Goal: Transaction & Acquisition: Download file/media

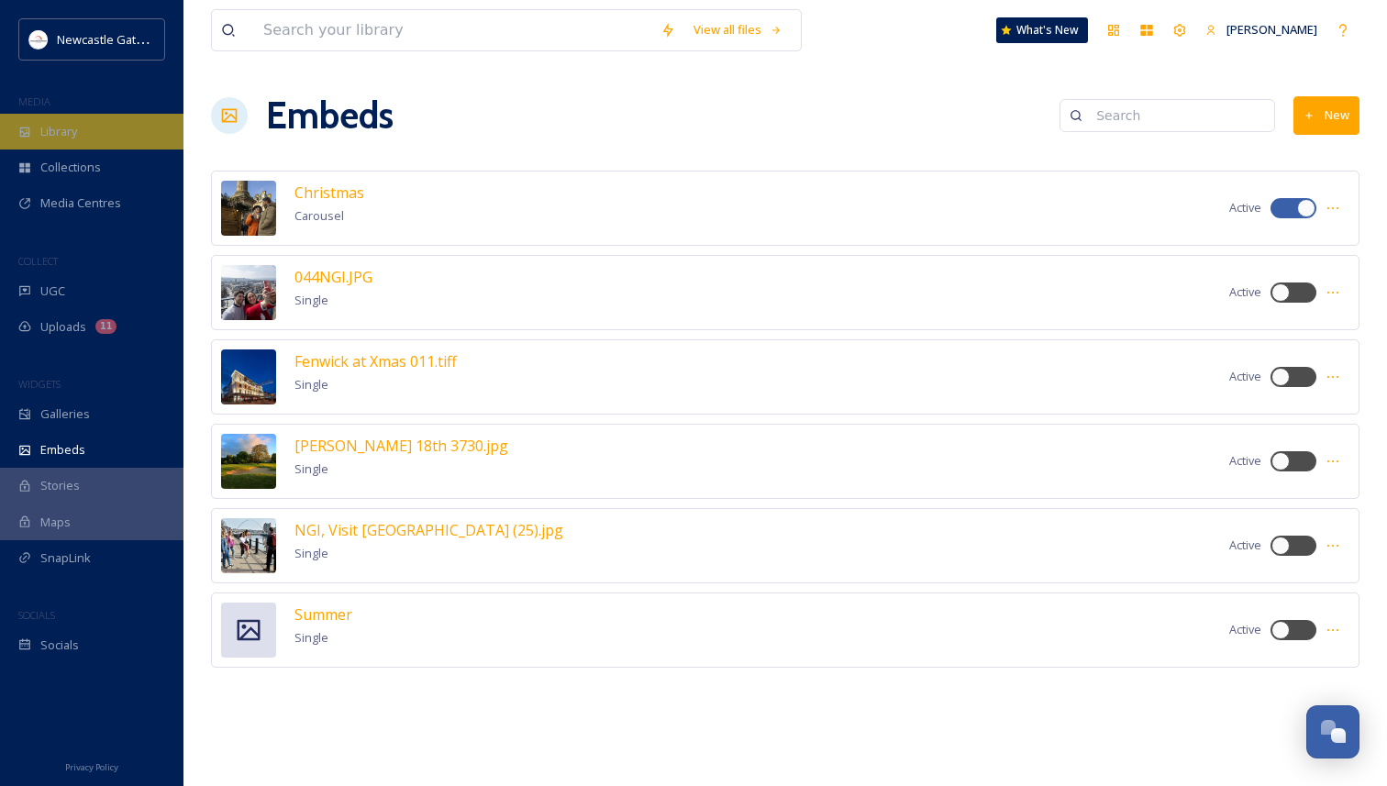
click at [51, 124] on span "Library" at bounding box center [58, 131] width 37 height 17
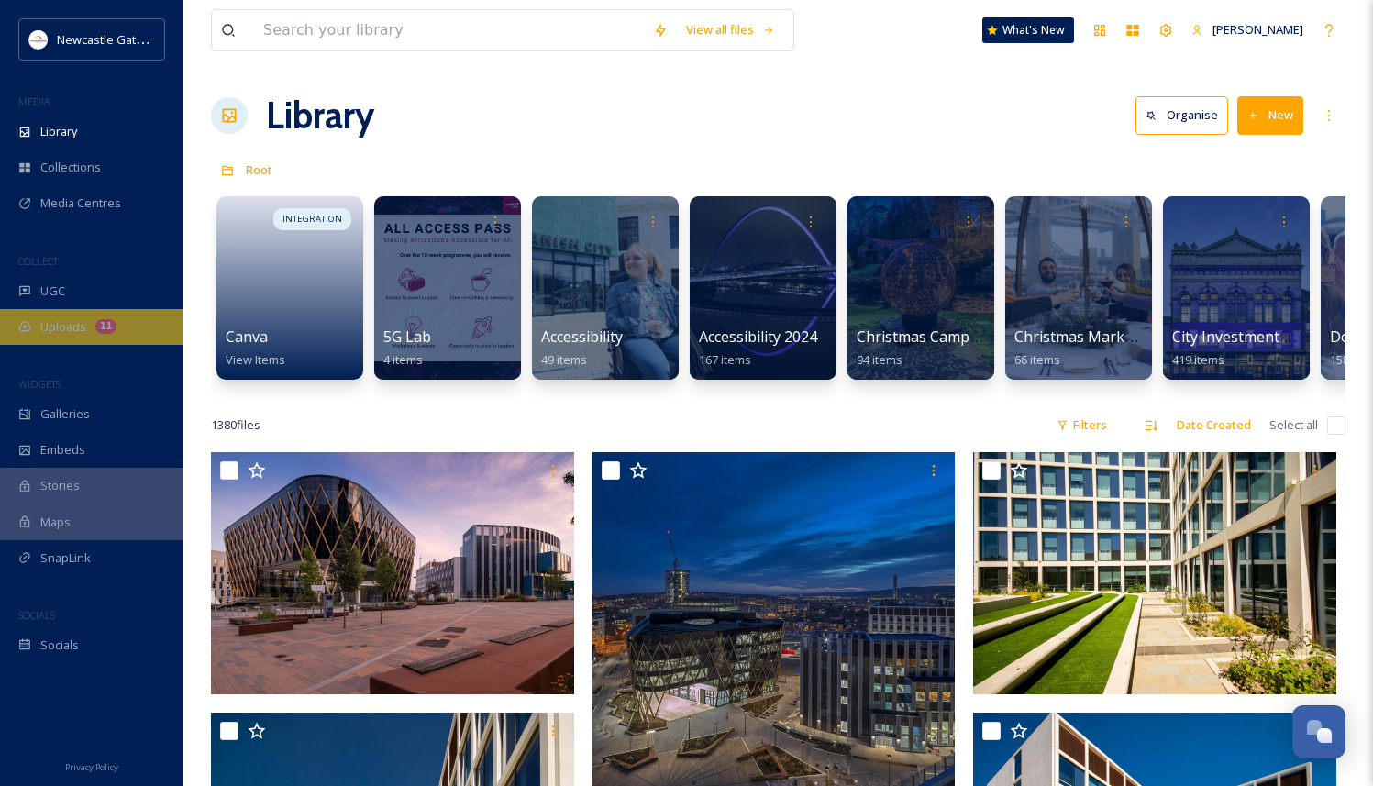
click at [82, 324] on span "Uploads" at bounding box center [63, 326] width 46 height 17
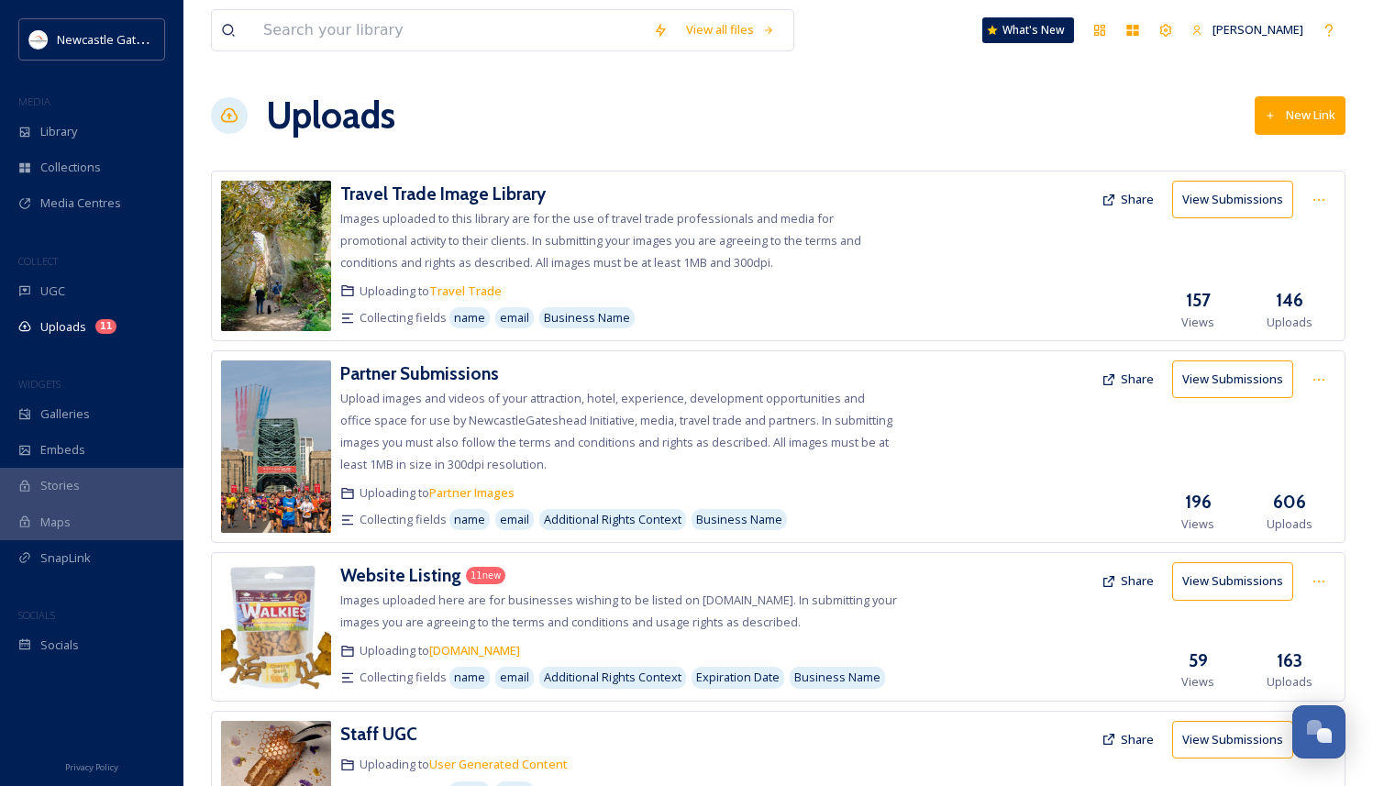
click at [273, 436] on img at bounding box center [276, 446] width 110 height 172
click at [391, 370] on h3 "Partner Submissions" at bounding box center [419, 373] width 159 height 22
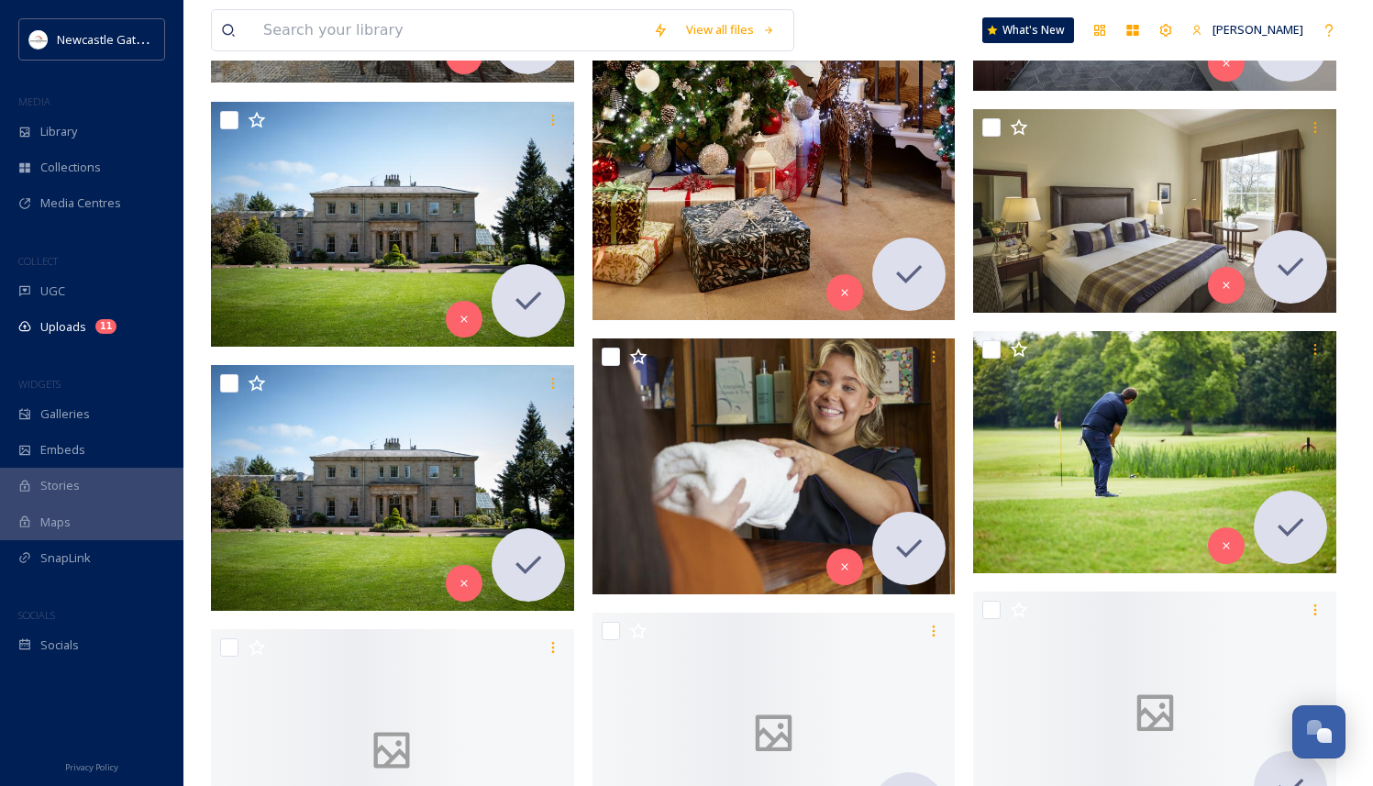
scroll to position [2452, 0]
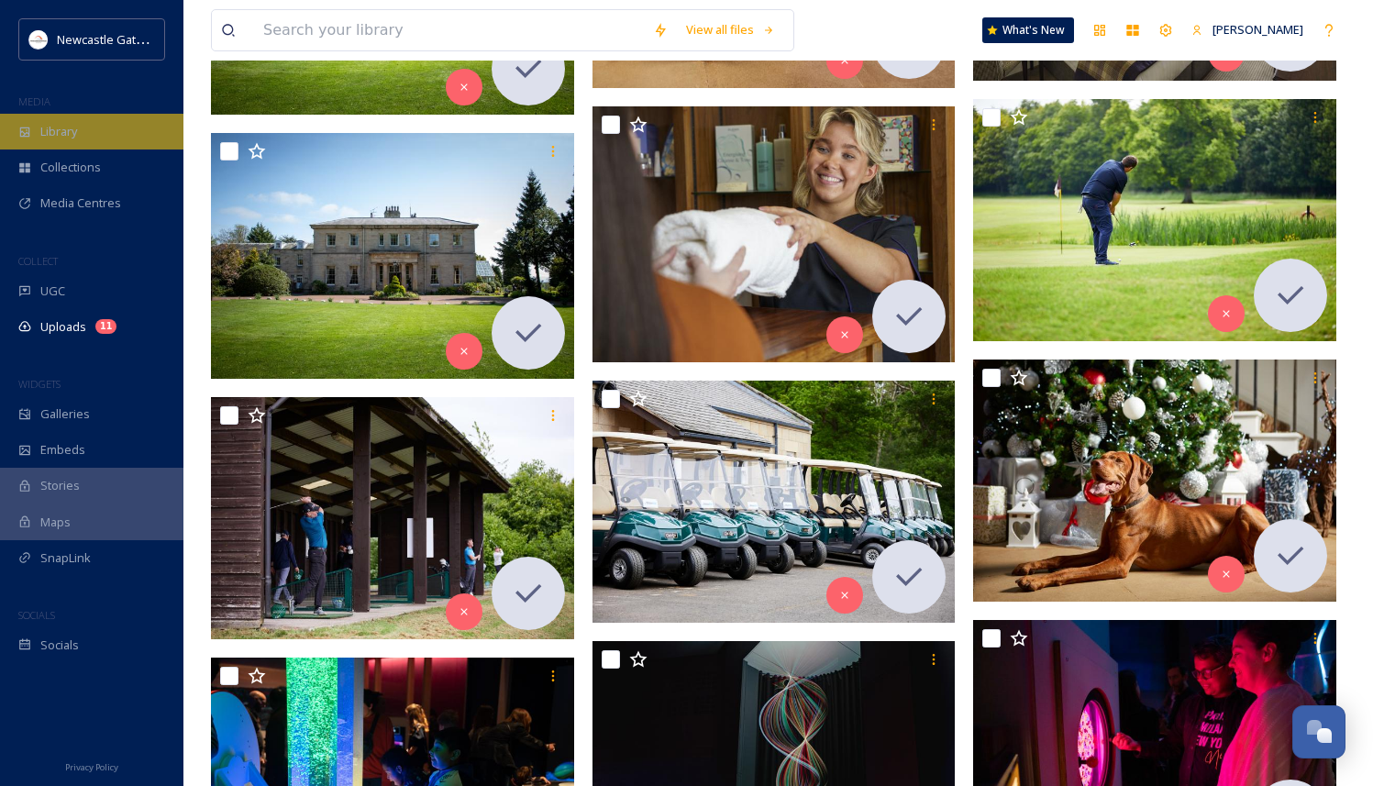
click at [77, 118] on div "Library" at bounding box center [91, 132] width 183 height 36
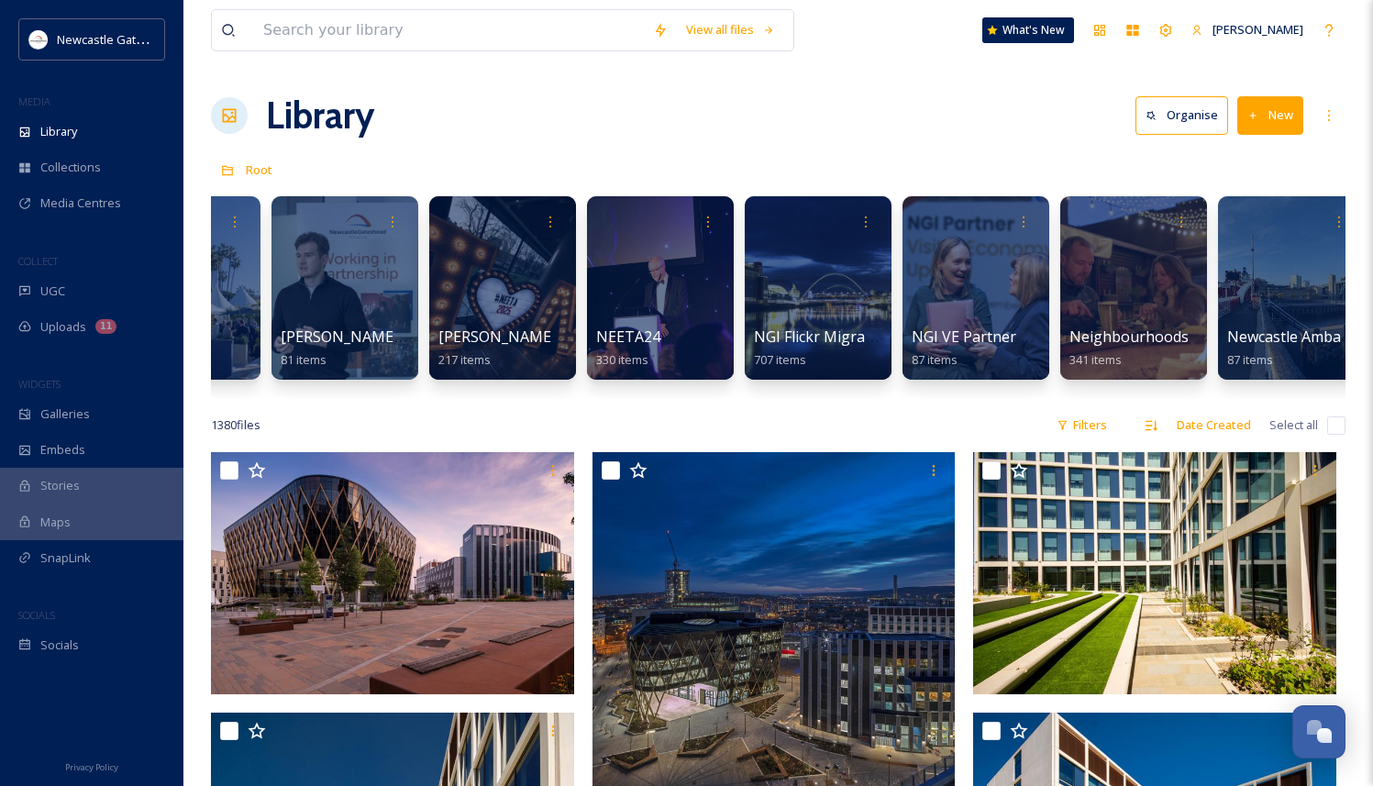
scroll to position [0, 1884]
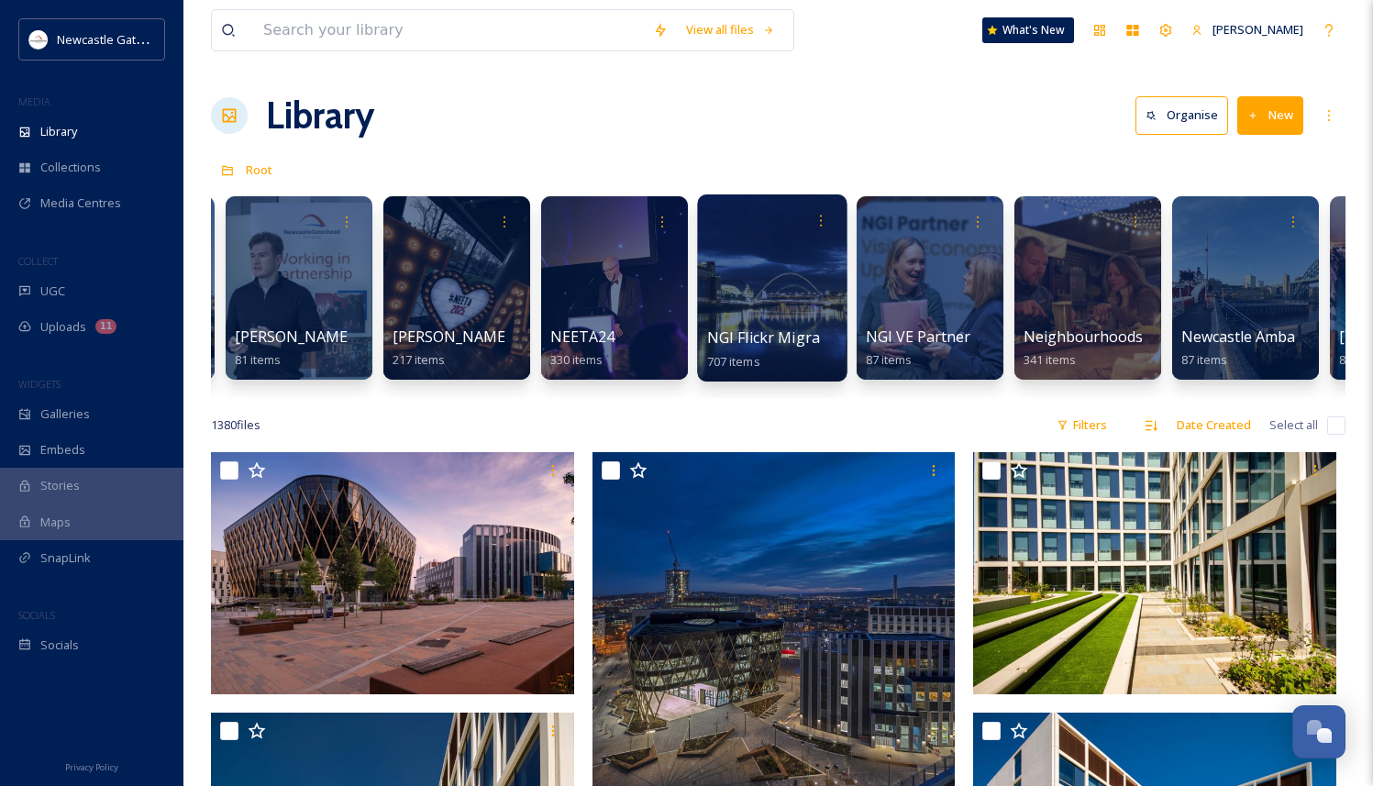
click at [755, 300] on div at bounding box center [771, 287] width 149 height 187
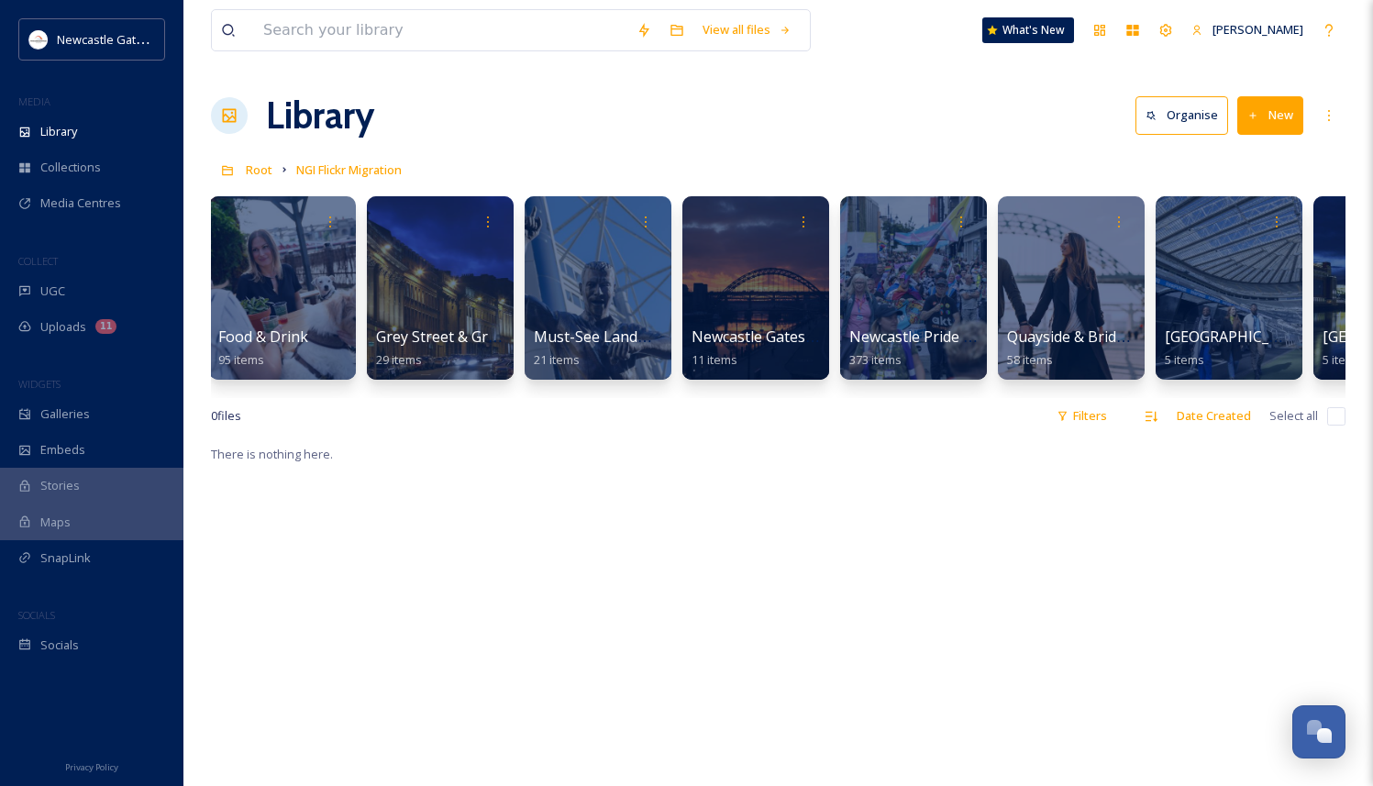
scroll to position [0, 1276]
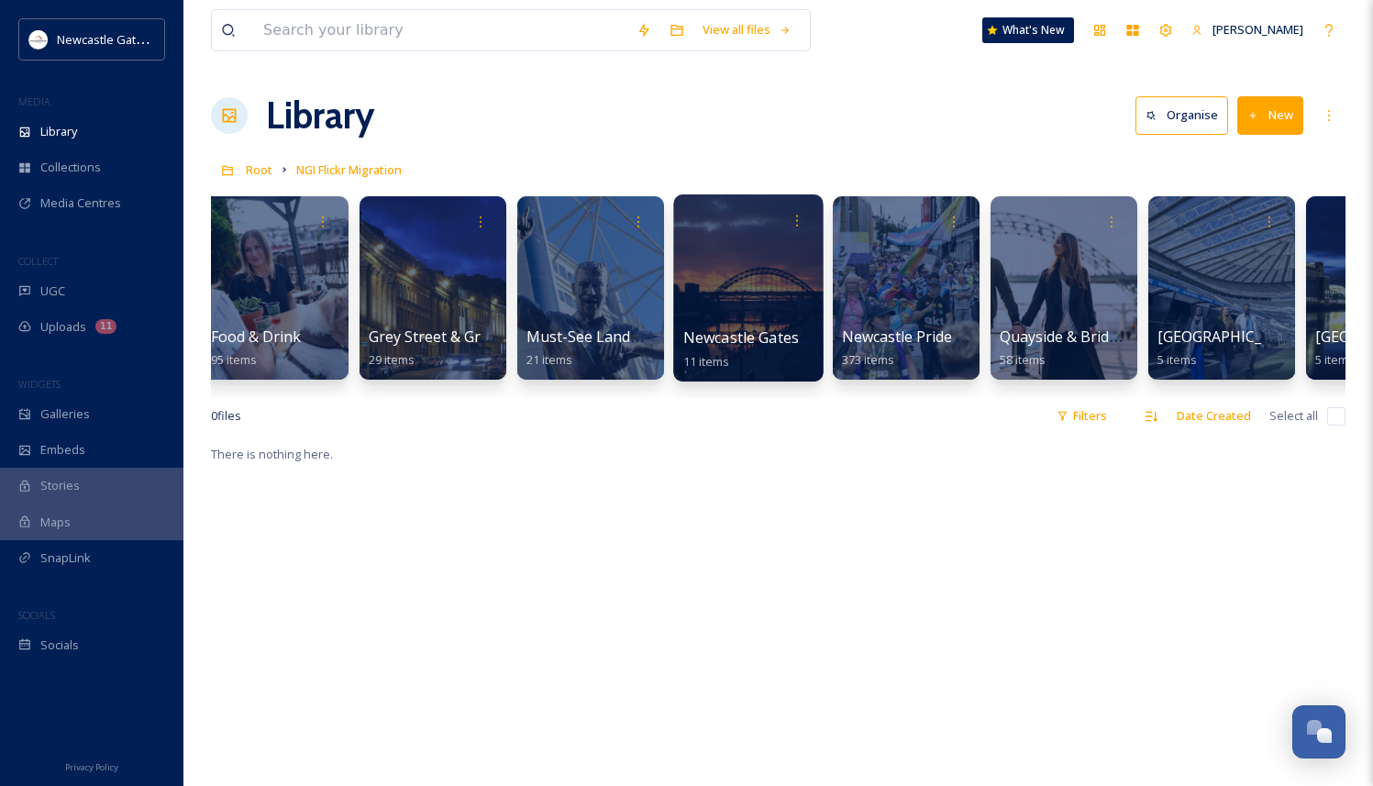
click at [719, 284] on div at bounding box center [747, 287] width 149 height 187
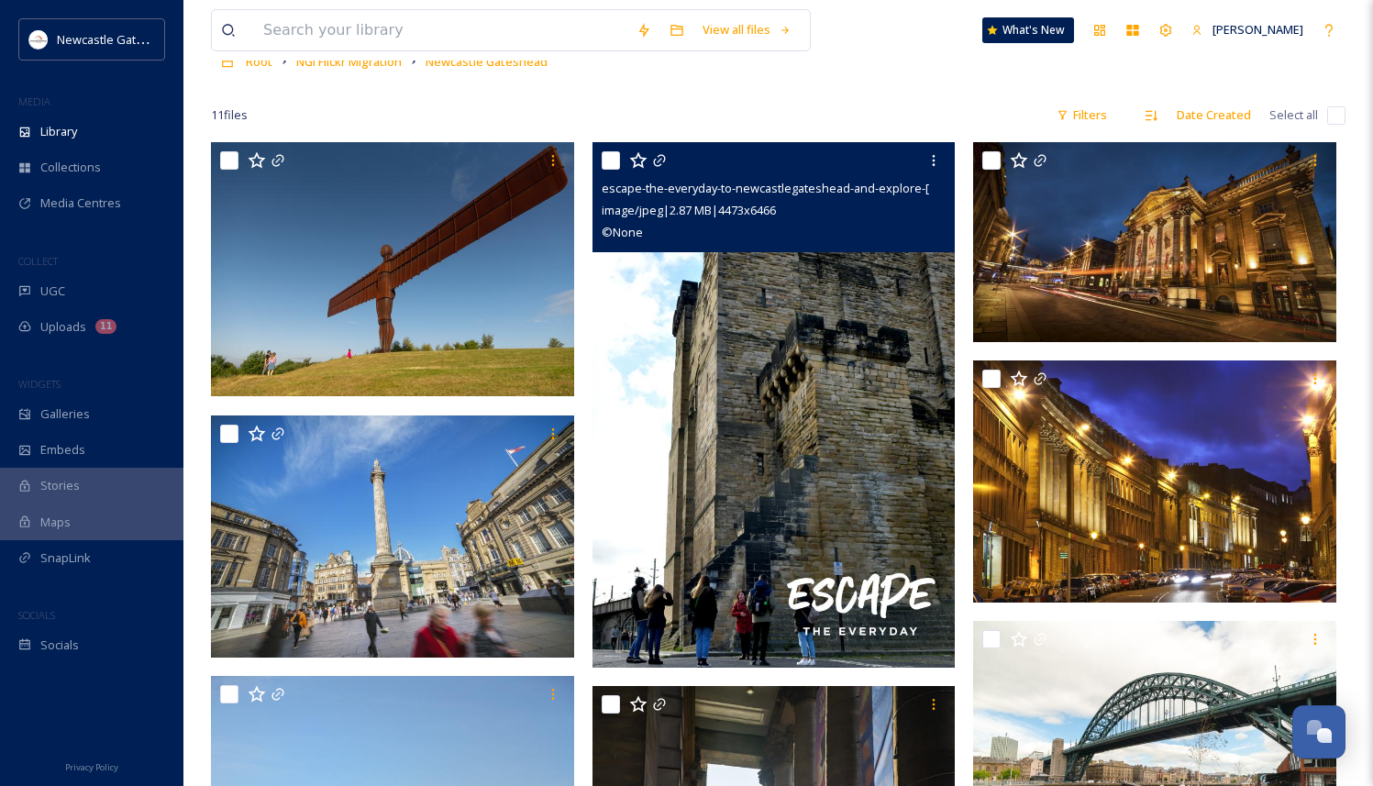
scroll to position [112, 0]
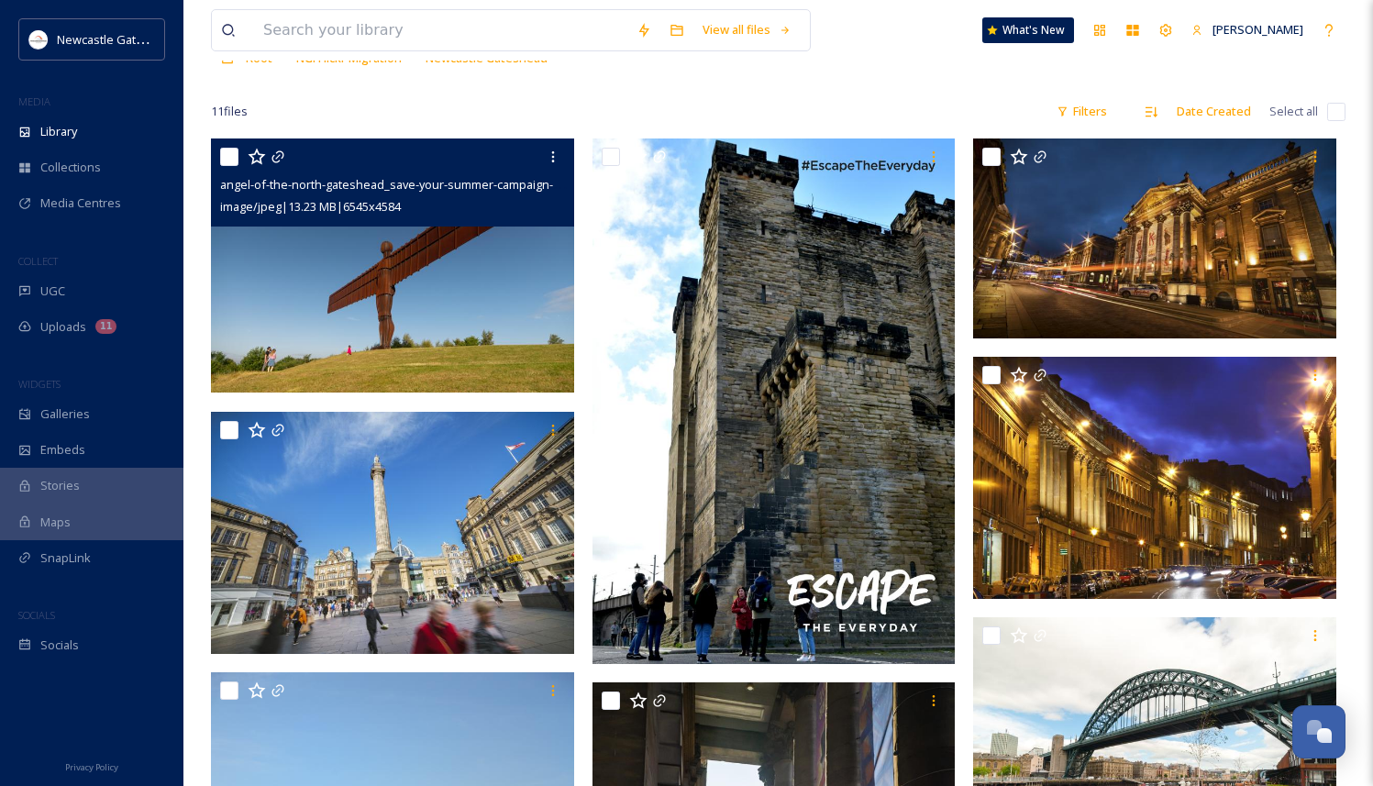
click at [415, 249] on img at bounding box center [392, 265] width 363 height 254
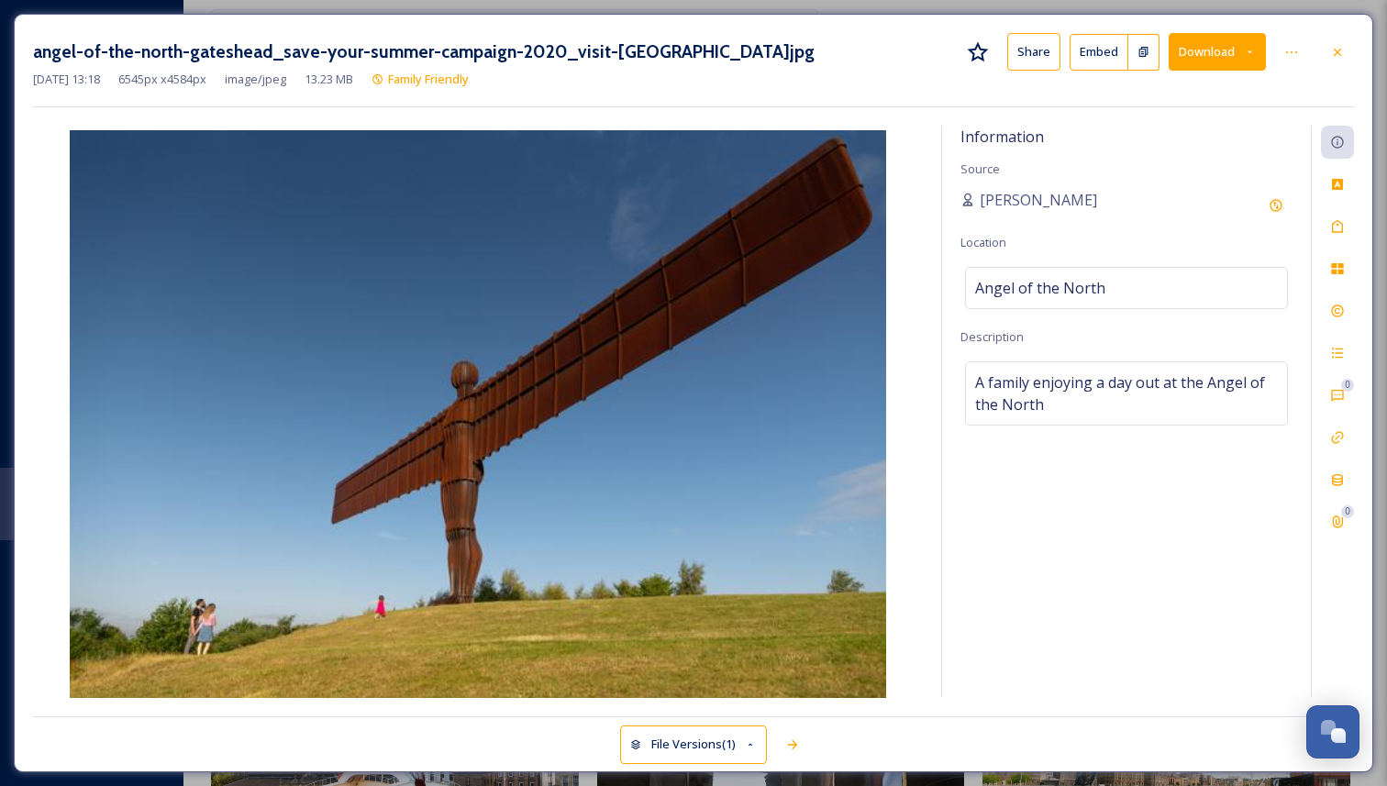
click at [481, 388] on img at bounding box center [477, 415] width 889 height 571
click at [551, 288] on img at bounding box center [477, 415] width 889 height 571
click at [1209, 61] on button "Download" at bounding box center [1216, 52] width 97 height 38
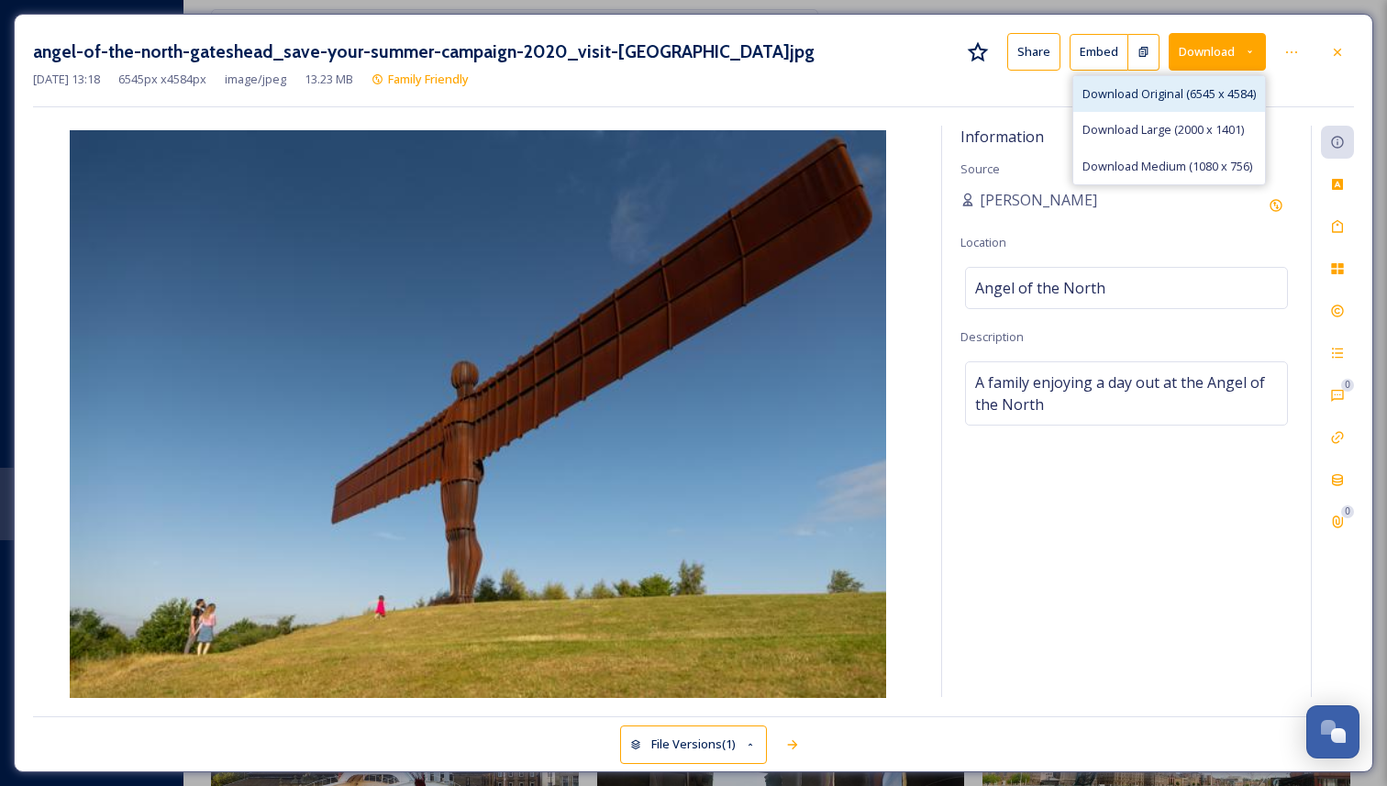
click at [1140, 93] on span "Download Original (6545 x 4584)" at bounding box center [1168, 93] width 173 height 17
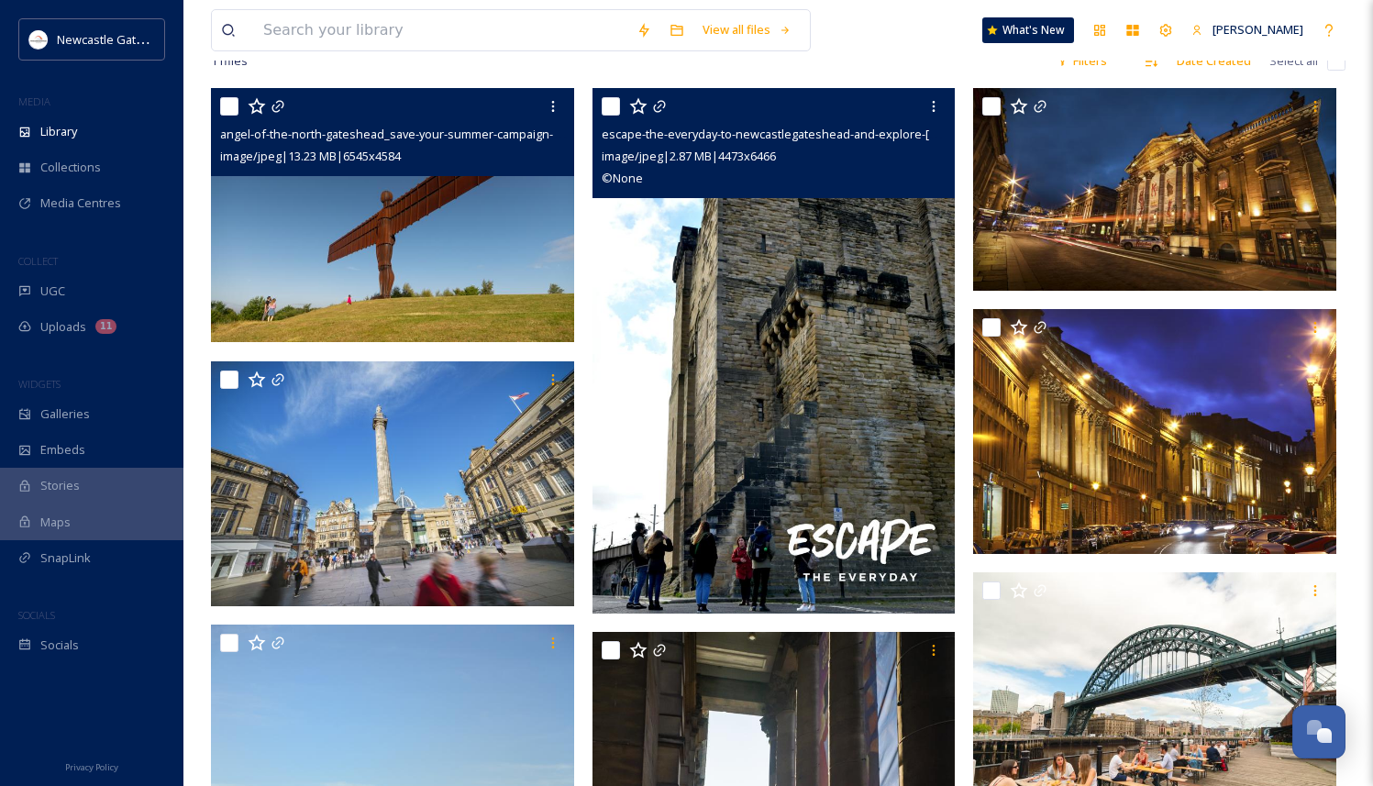
scroll to position [124, 0]
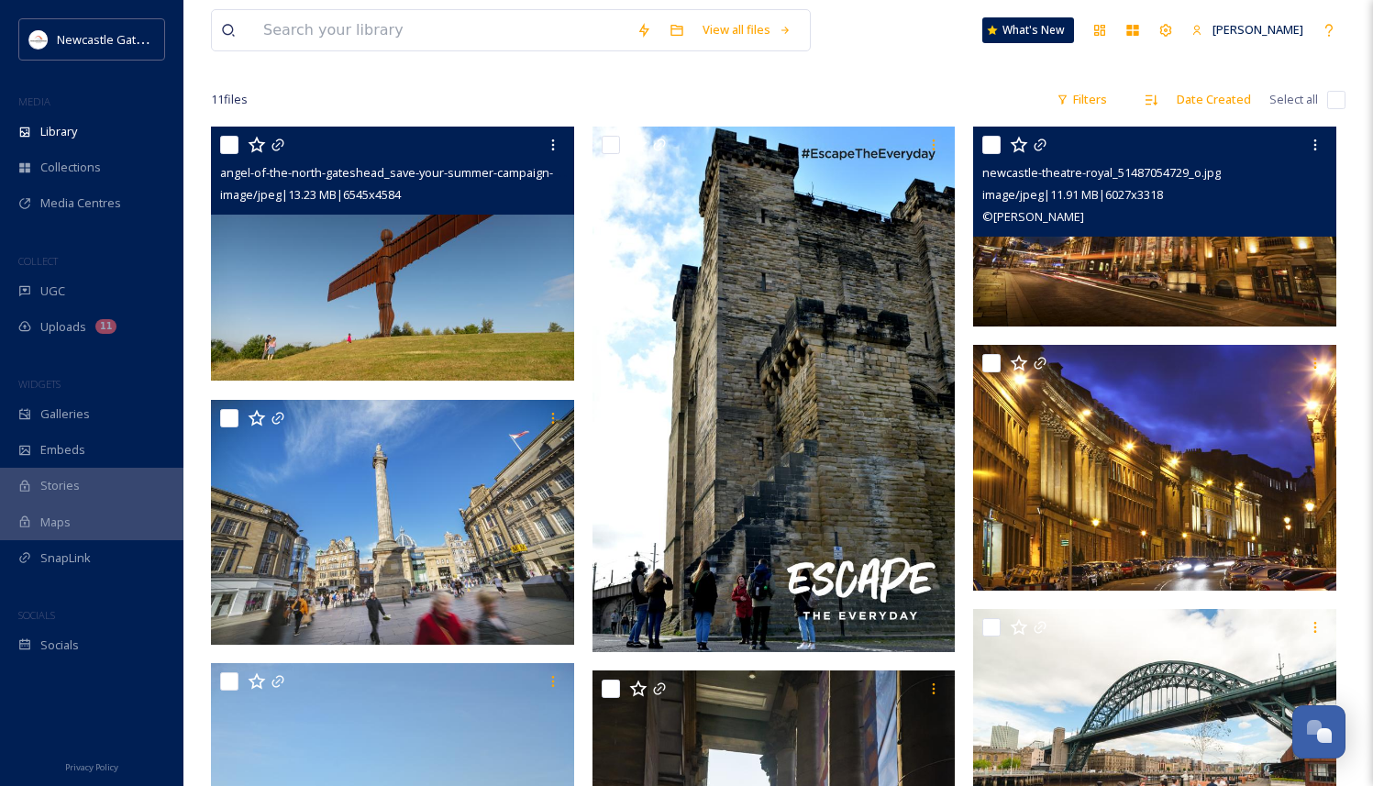
click at [1200, 237] on img at bounding box center [1154, 227] width 363 height 200
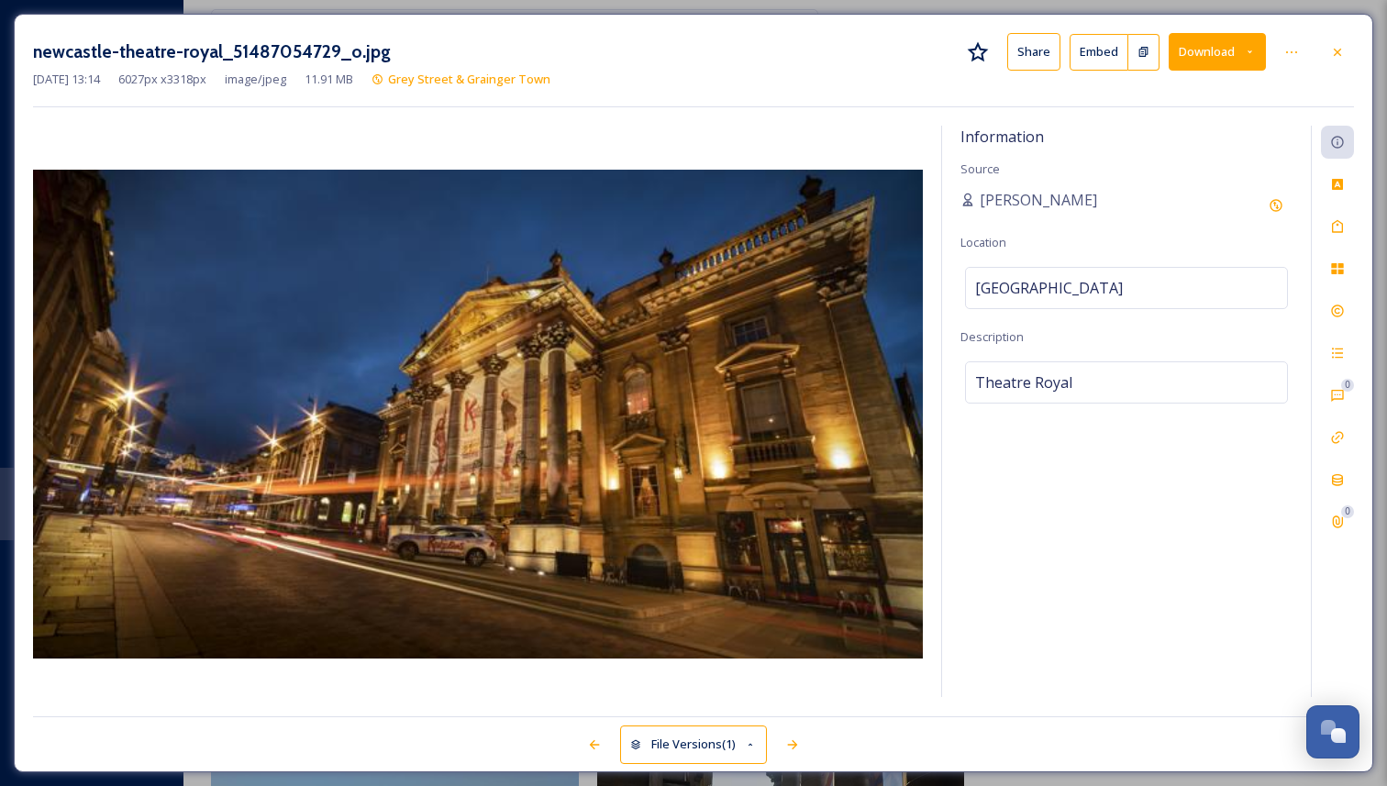
click at [594, 135] on div at bounding box center [477, 412] width 889 height 572
click at [1230, 61] on button "Download" at bounding box center [1216, 52] width 97 height 38
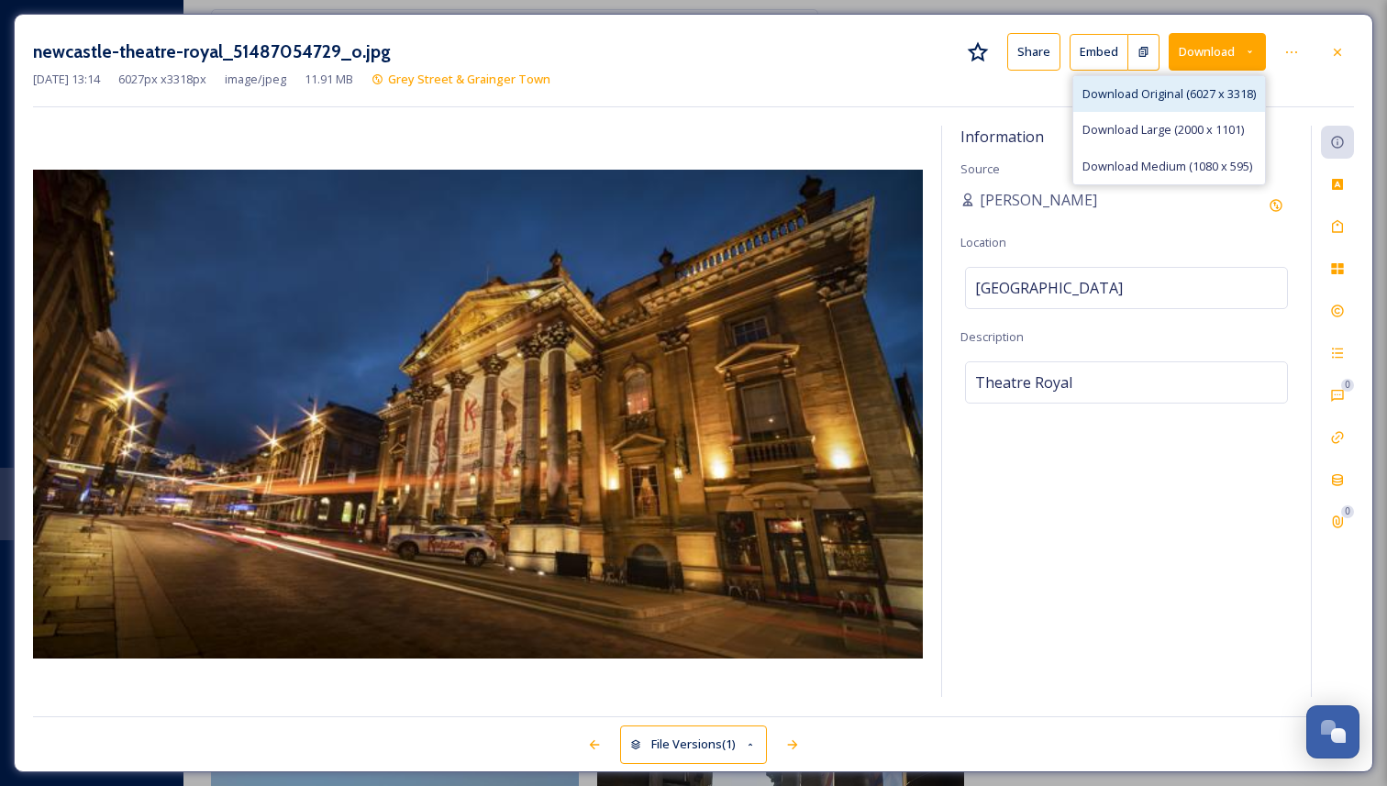
click at [1159, 97] on span "Download Original (6027 x 3318)" at bounding box center [1168, 93] width 173 height 17
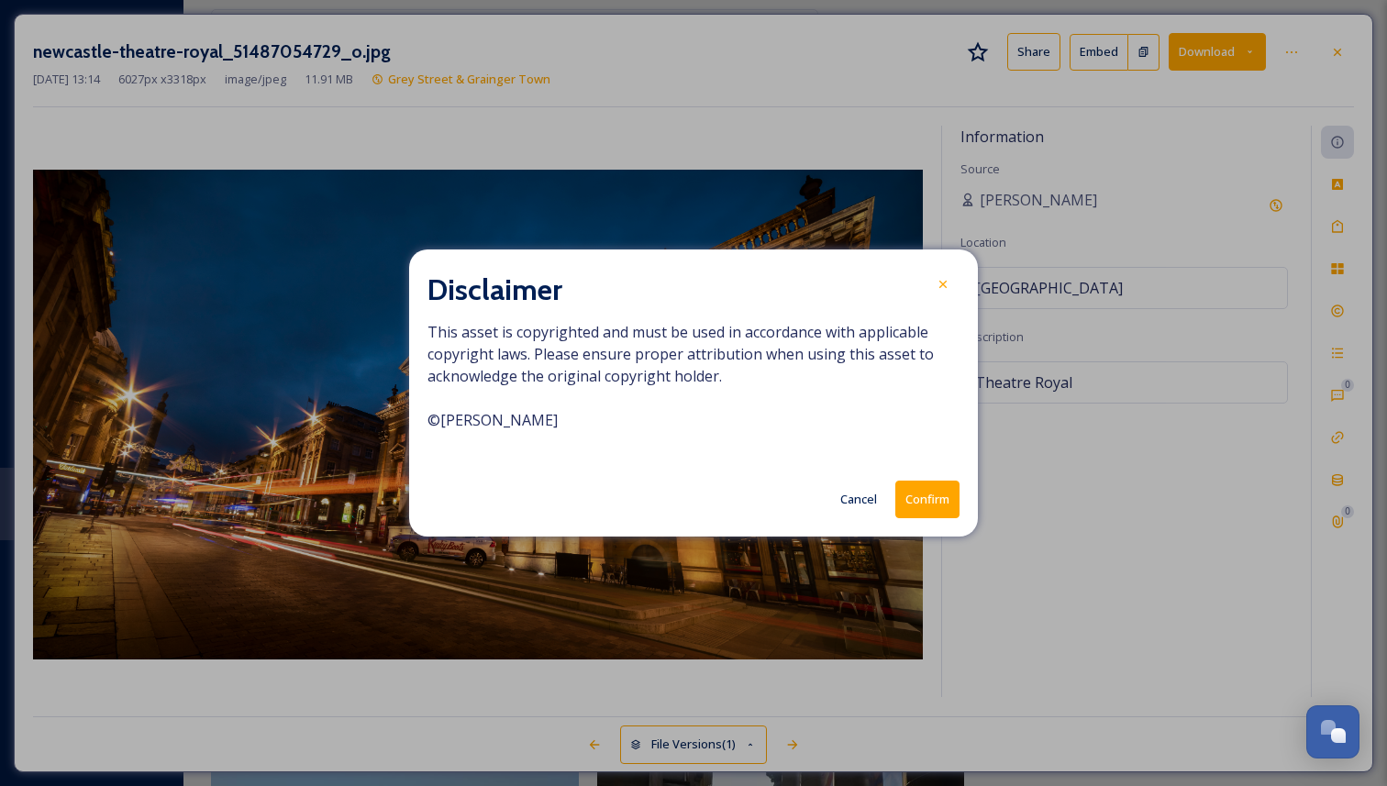
drag, startPoint x: 944, startPoint y: 492, endPoint x: 792, endPoint y: 236, distance: 297.2
click at [793, 238] on div "Disclaimer This asset is copyrighted and must be used in accordance with applic…" at bounding box center [693, 393] width 1387 height 786
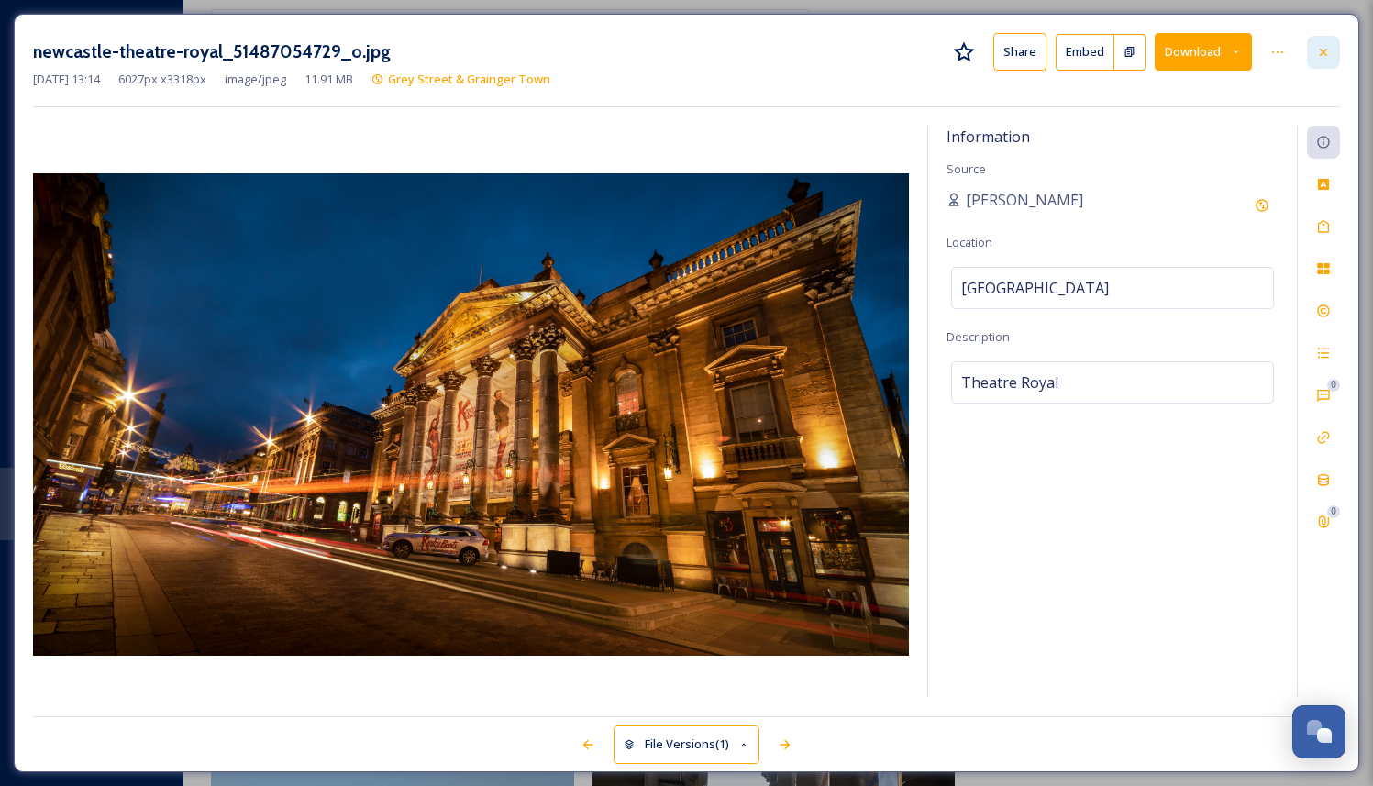
click at [1333, 46] on div at bounding box center [1323, 52] width 33 height 33
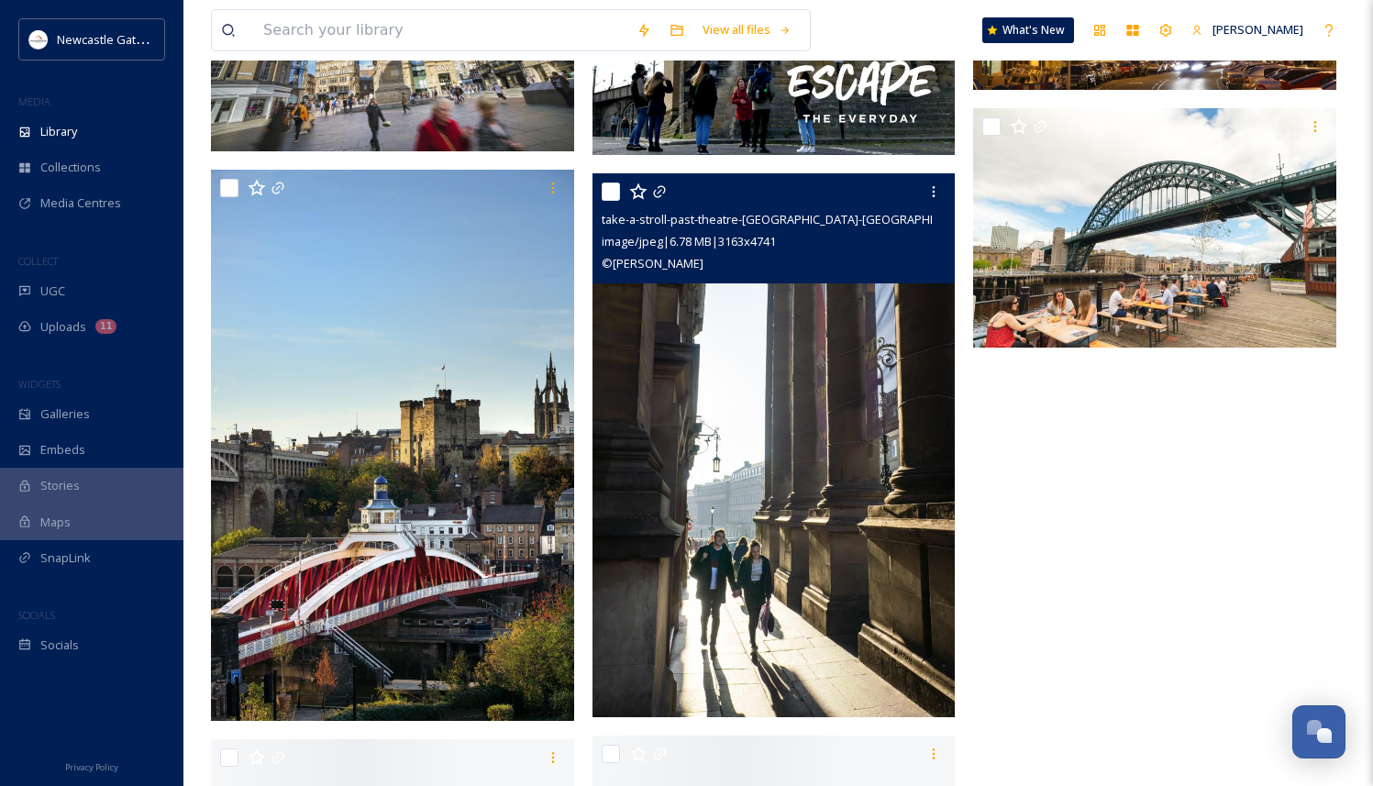
scroll to position [628, 0]
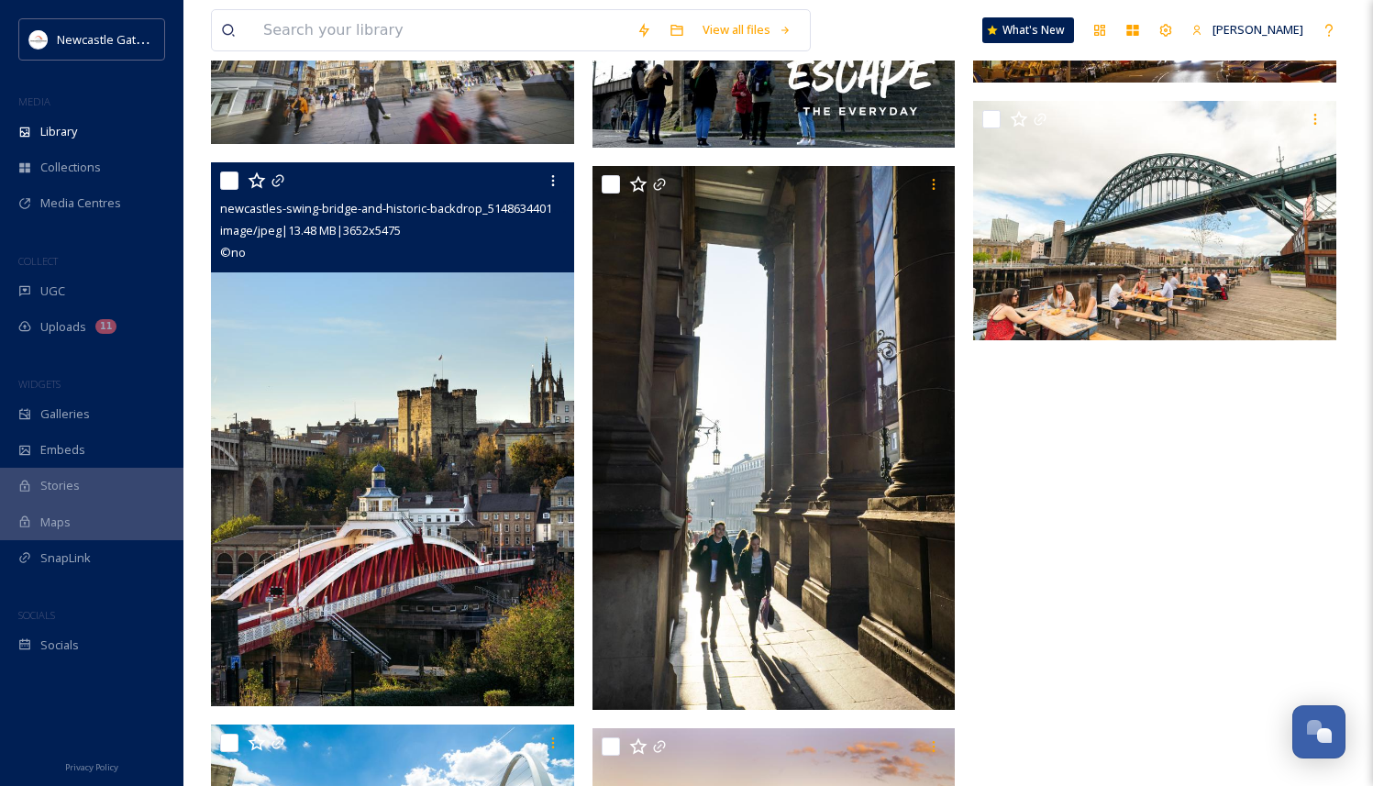
click at [454, 532] on img at bounding box center [392, 434] width 363 height 544
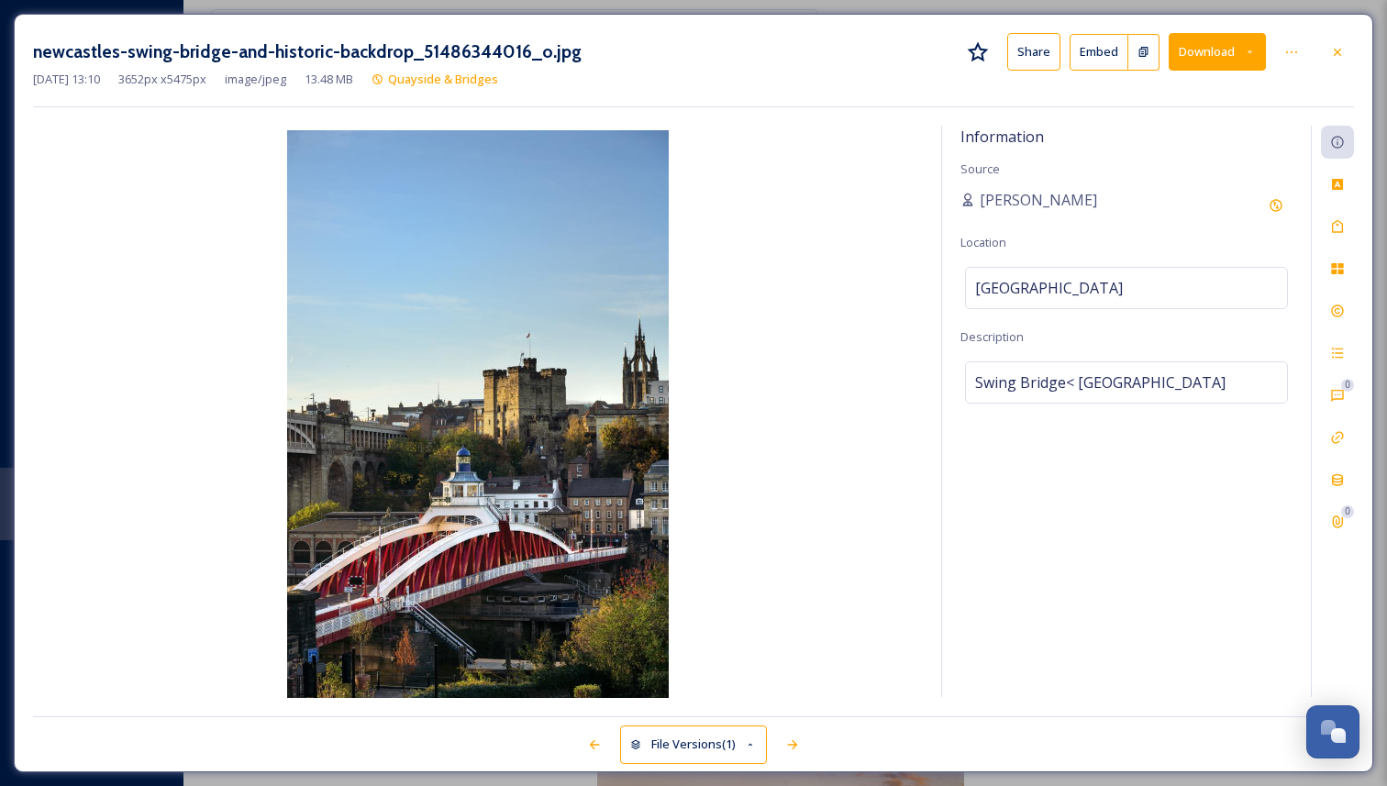
click at [416, 494] on img at bounding box center [477, 415] width 889 height 571
click at [1250, 44] on button "Download" at bounding box center [1216, 52] width 97 height 38
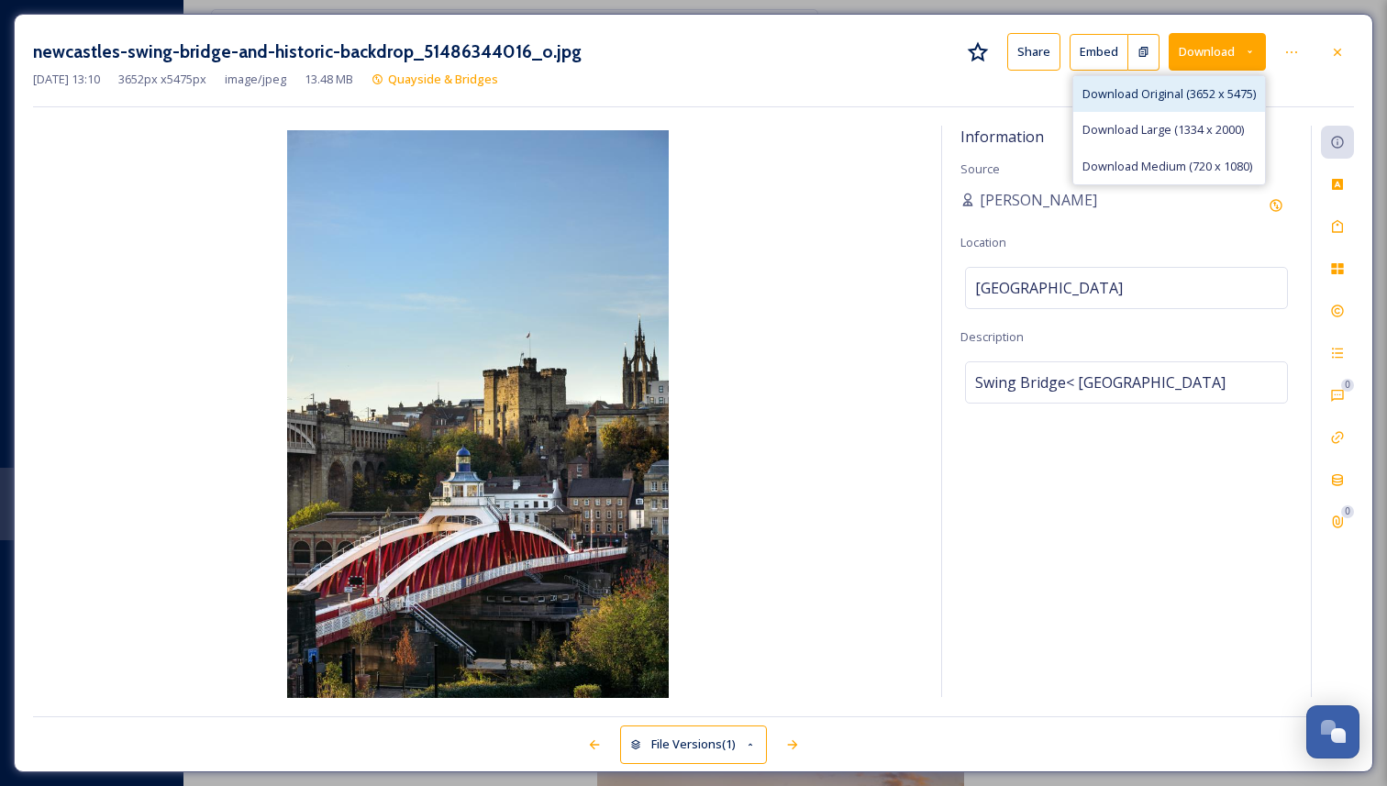
click at [1143, 91] on span "Download Original (3652 x 5475)" at bounding box center [1168, 93] width 173 height 17
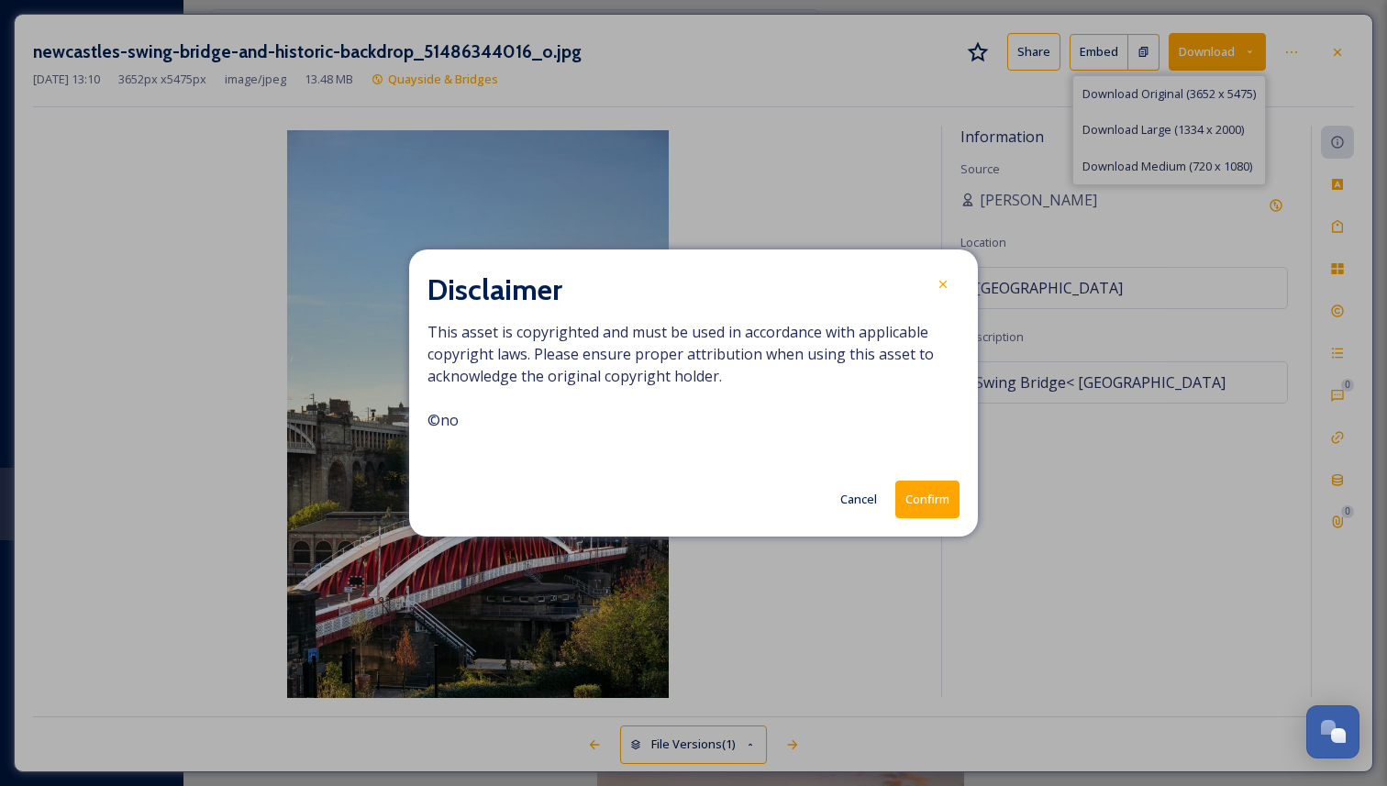
click at [939, 499] on button "Confirm" at bounding box center [927, 500] width 64 height 38
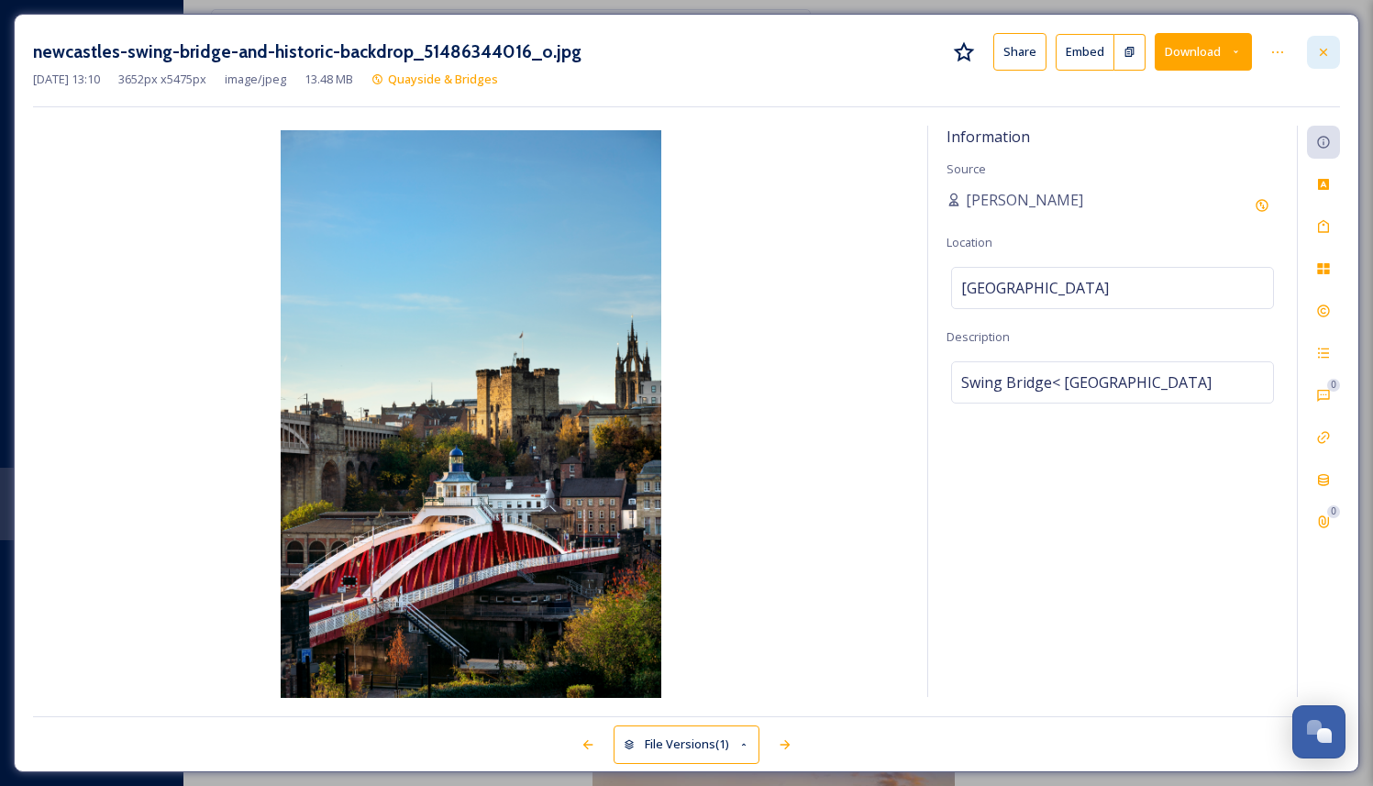
click at [1320, 47] on icon at bounding box center [1323, 52] width 15 height 15
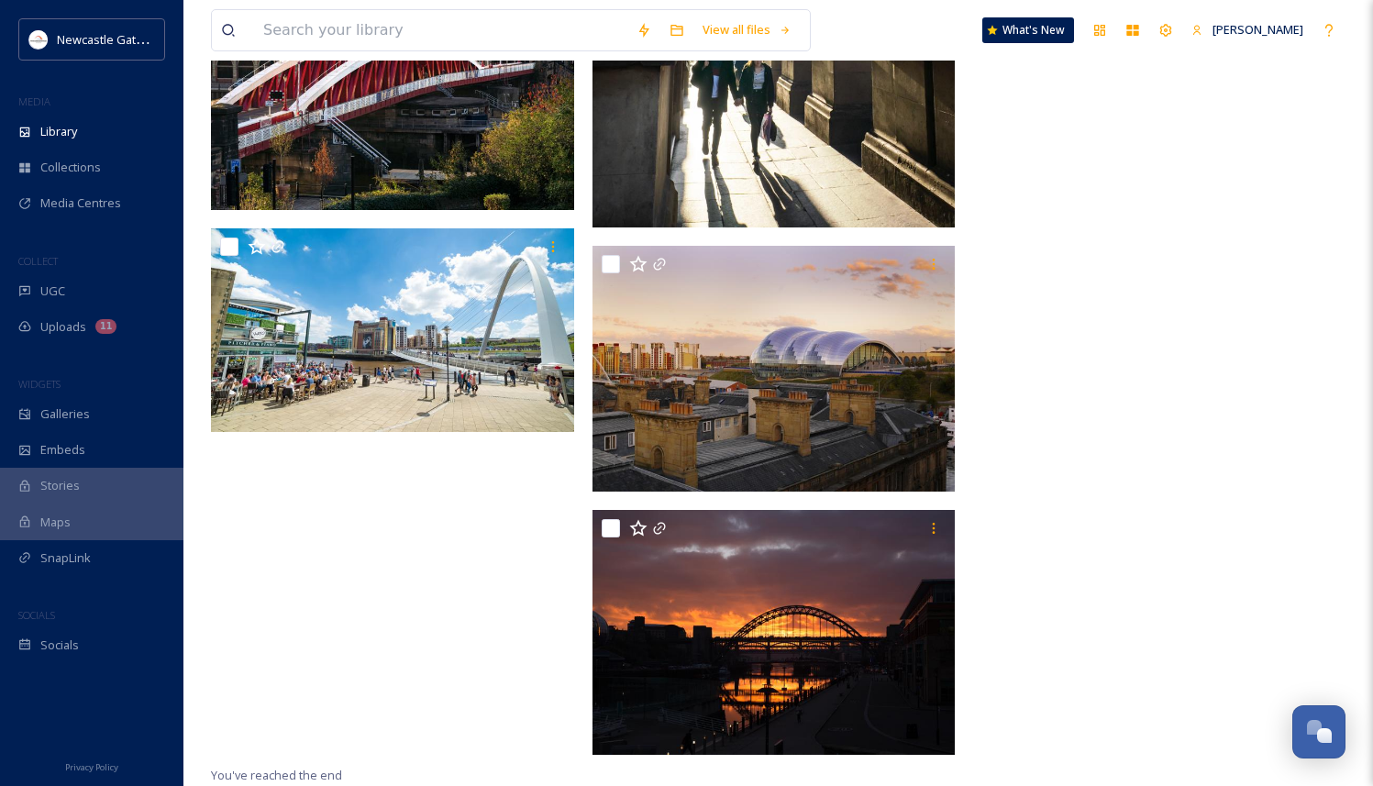
scroll to position [1121, 0]
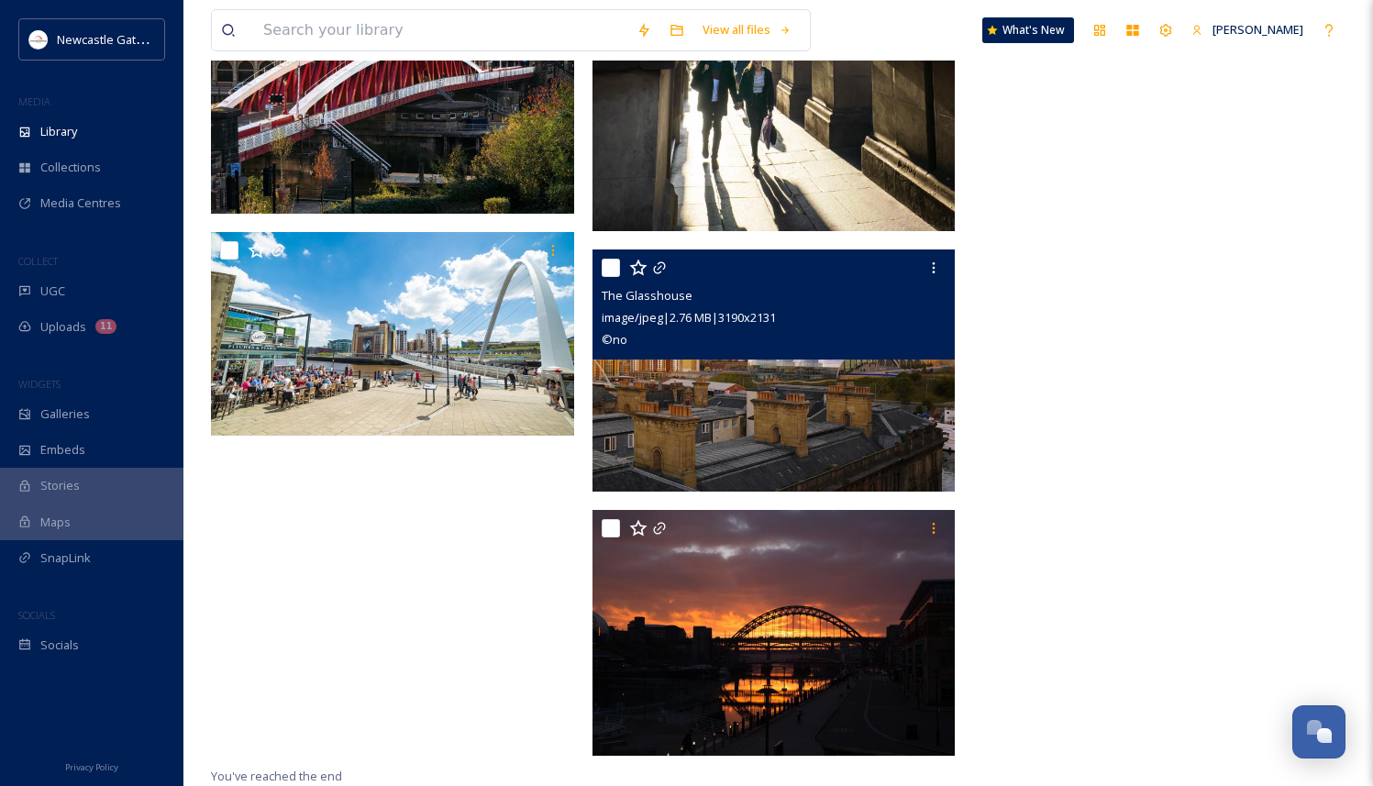
click at [757, 385] on img at bounding box center [773, 370] width 363 height 243
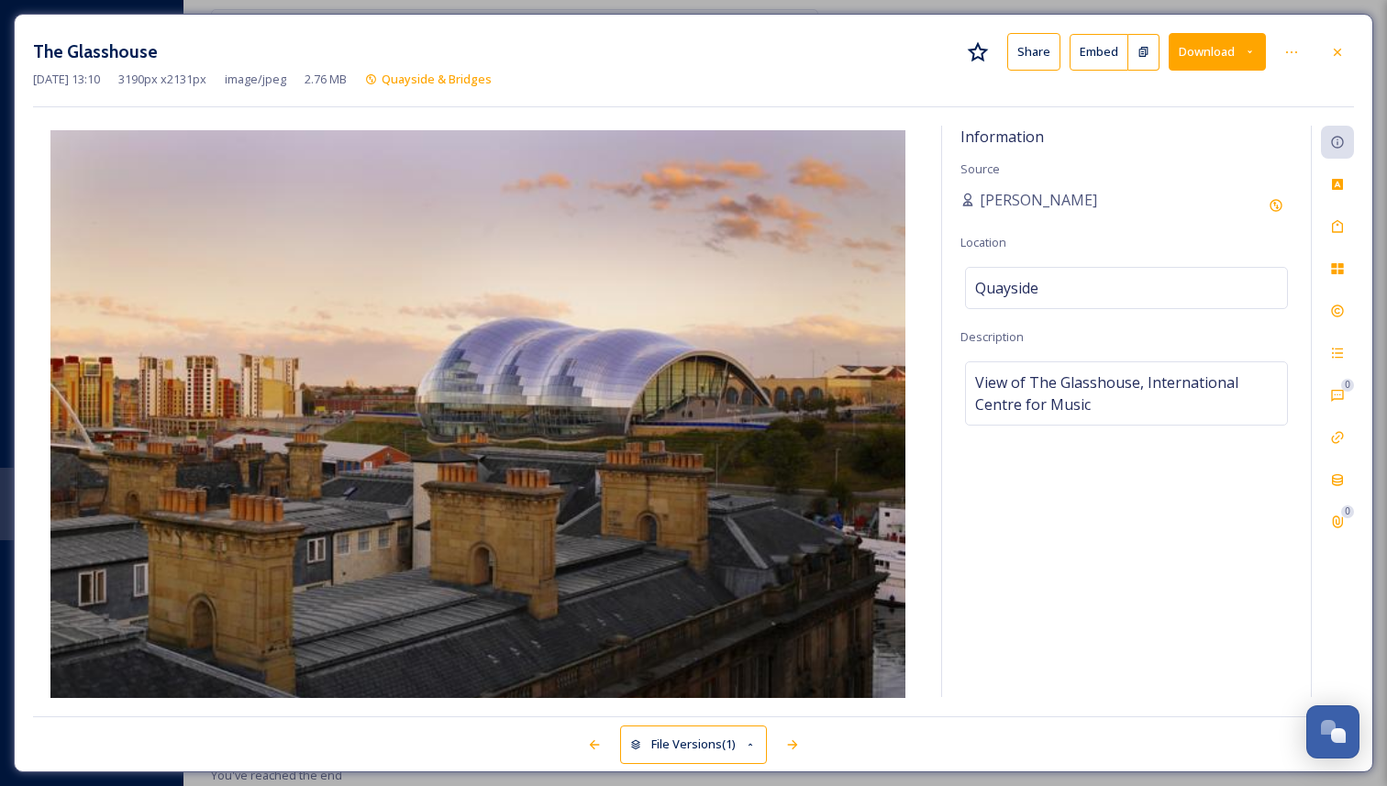
click at [1261, 42] on button "Download" at bounding box center [1216, 52] width 97 height 38
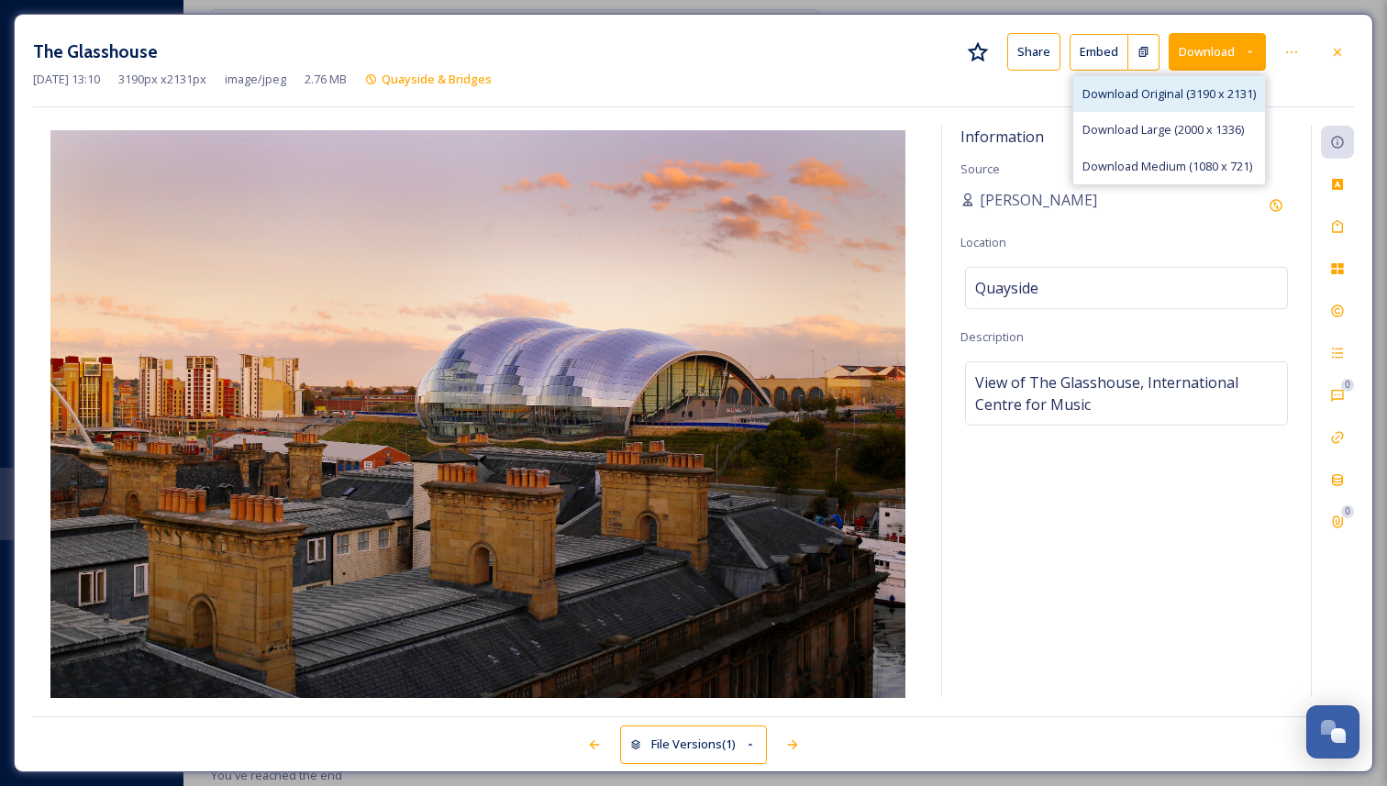
click at [1183, 88] on span "Download Original (3190 x 2131)" at bounding box center [1168, 93] width 173 height 17
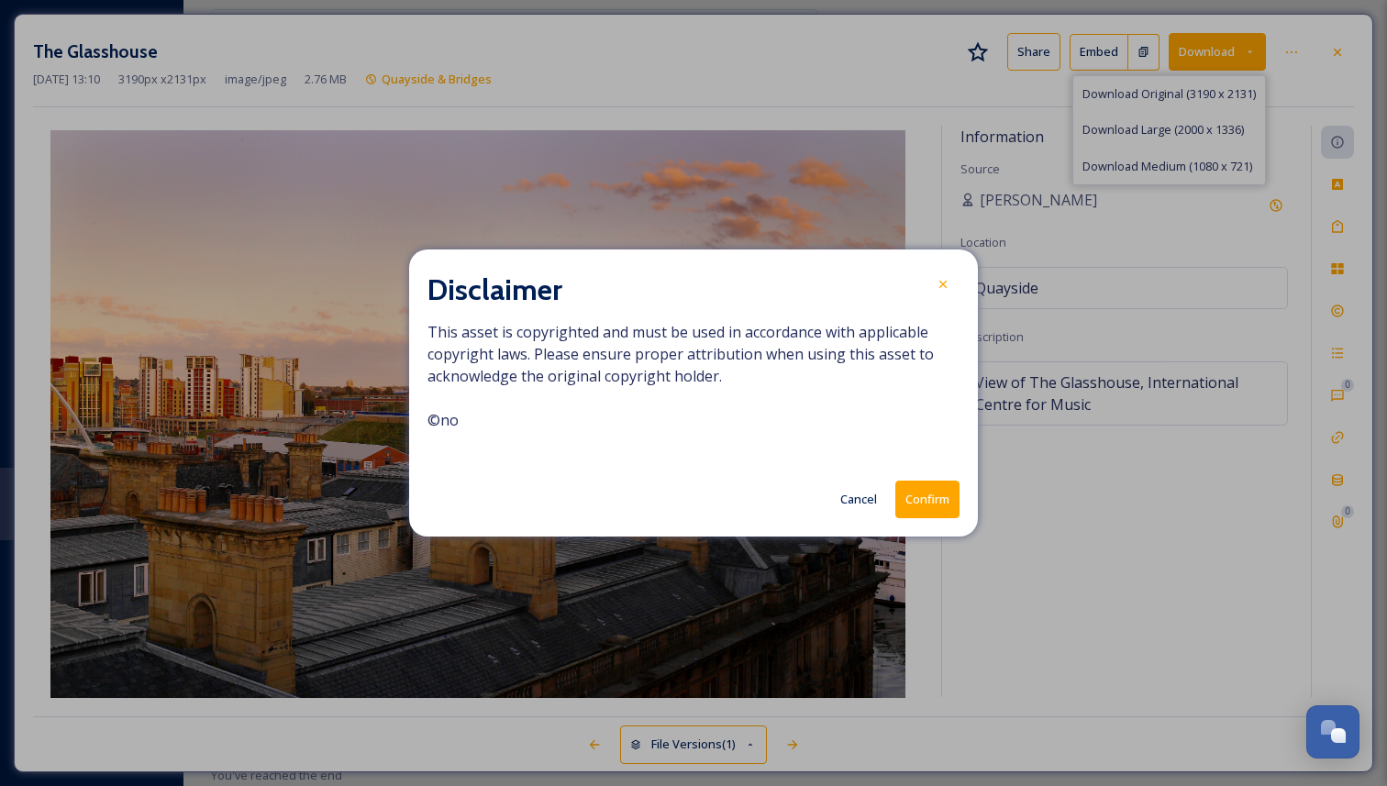
click at [949, 499] on button "Confirm" at bounding box center [927, 500] width 64 height 38
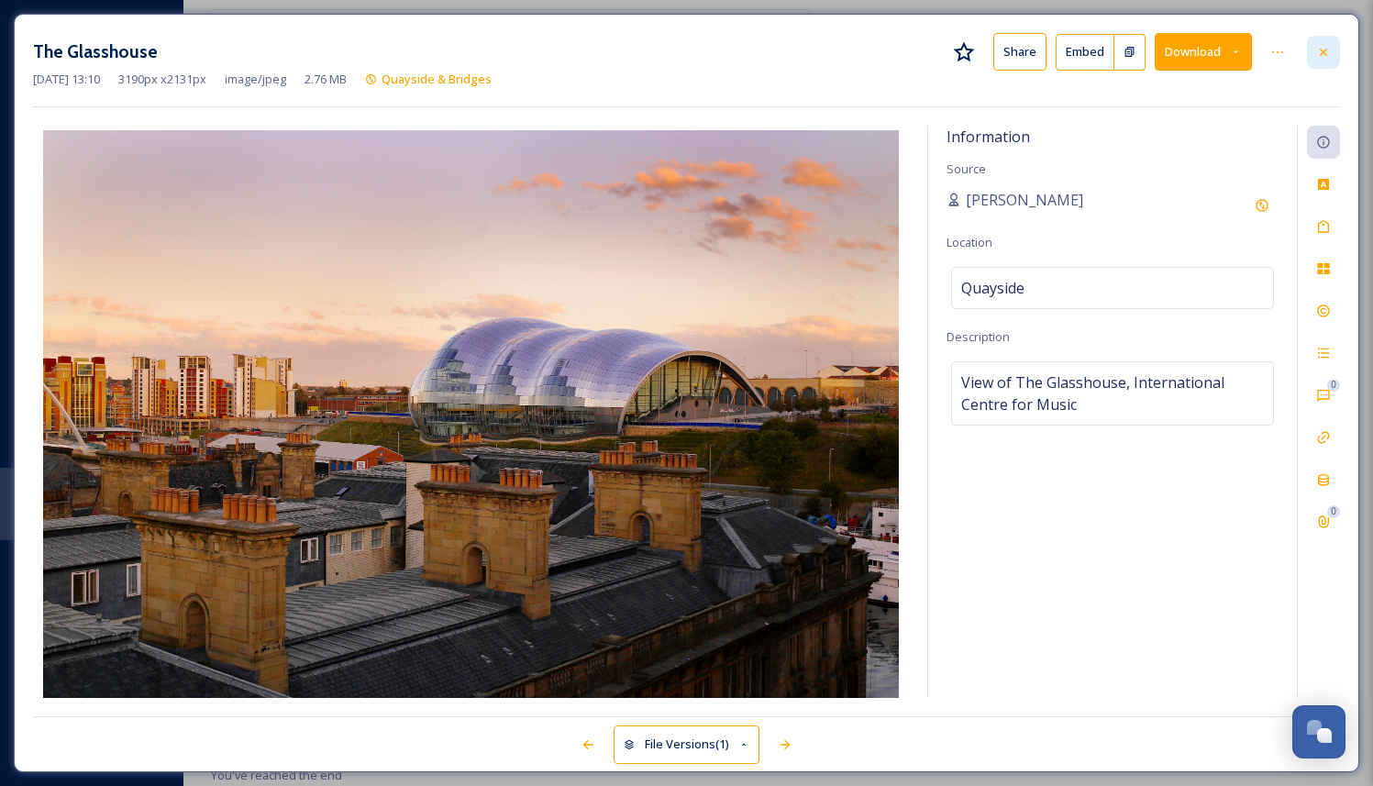
click at [1325, 47] on icon at bounding box center [1323, 52] width 15 height 15
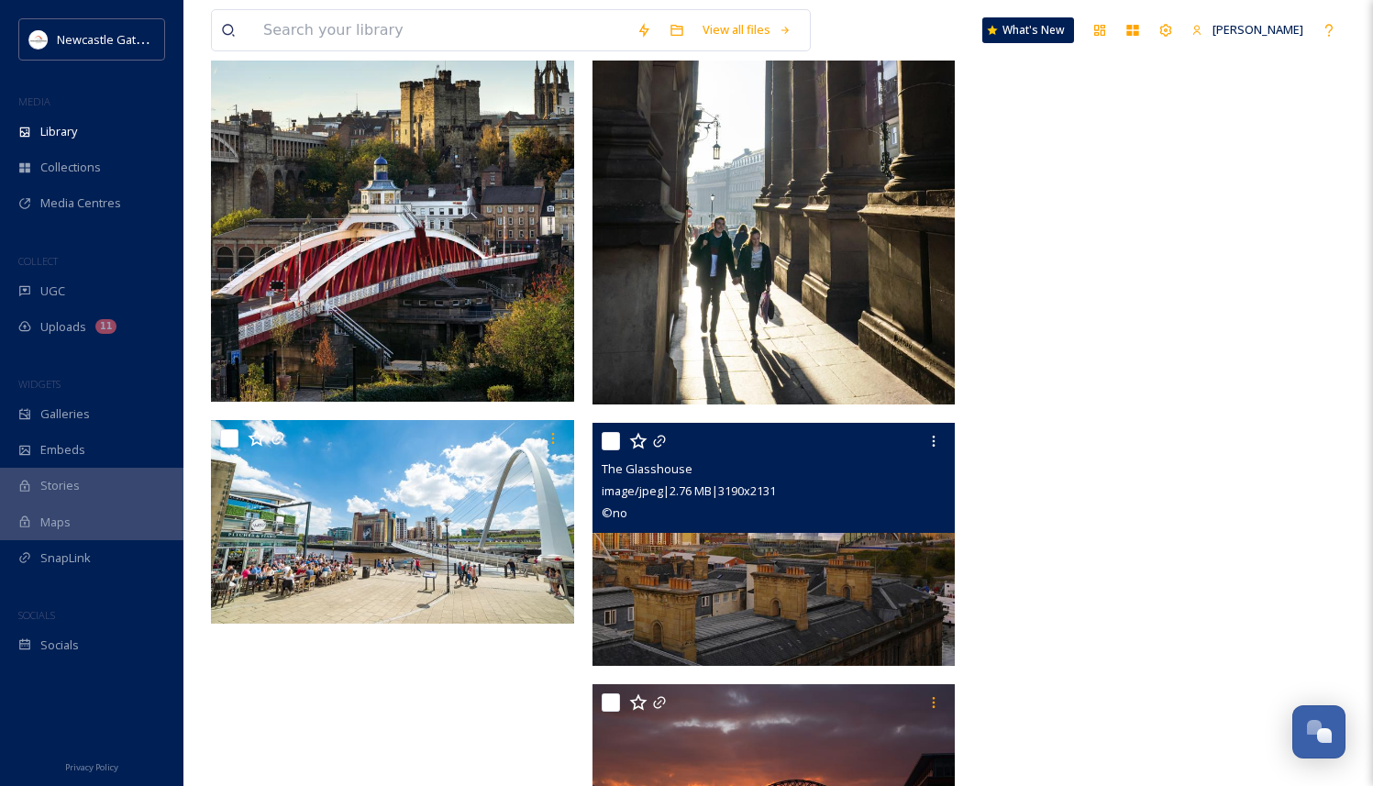
scroll to position [1114, 0]
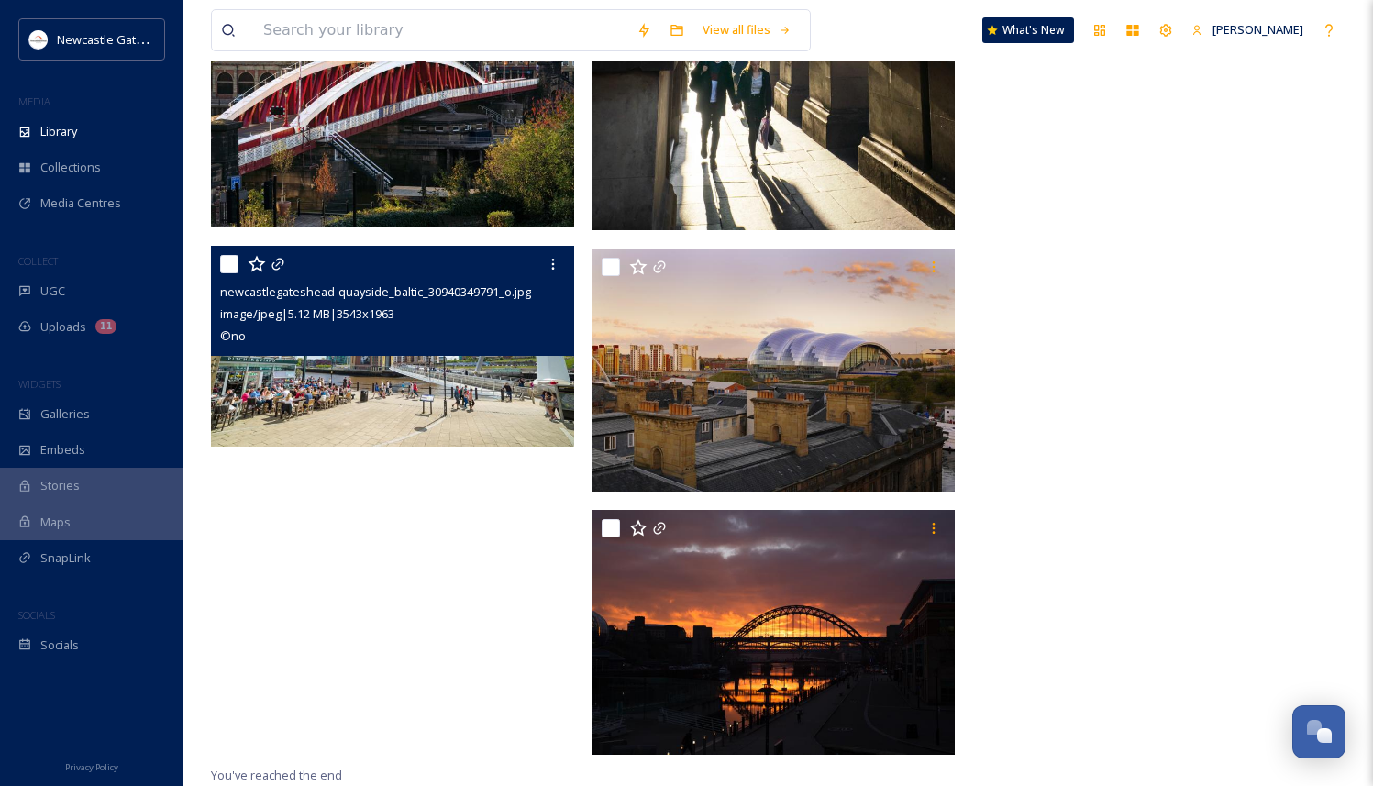
click at [431, 376] on img at bounding box center [392, 346] width 363 height 201
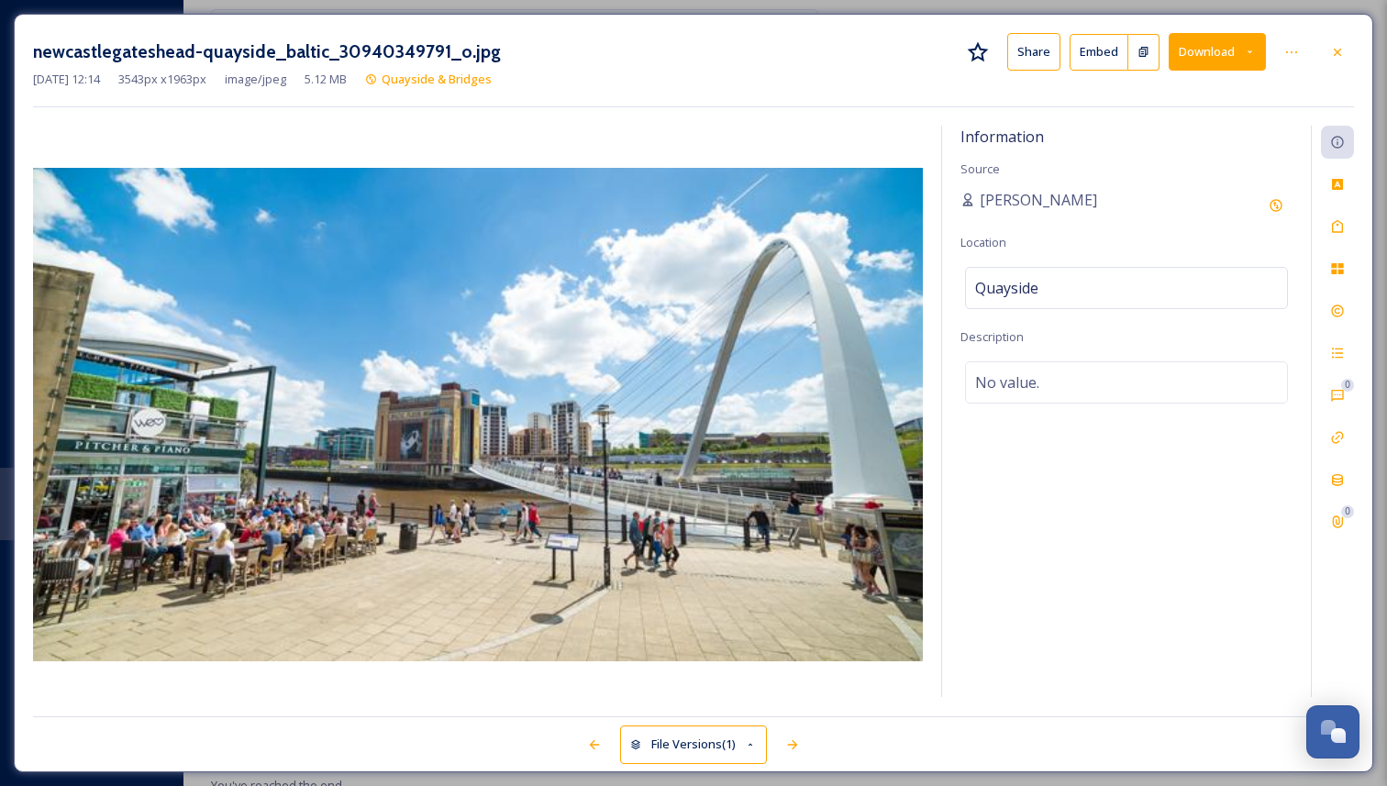
click at [1229, 48] on button "Download" at bounding box center [1216, 52] width 97 height 38
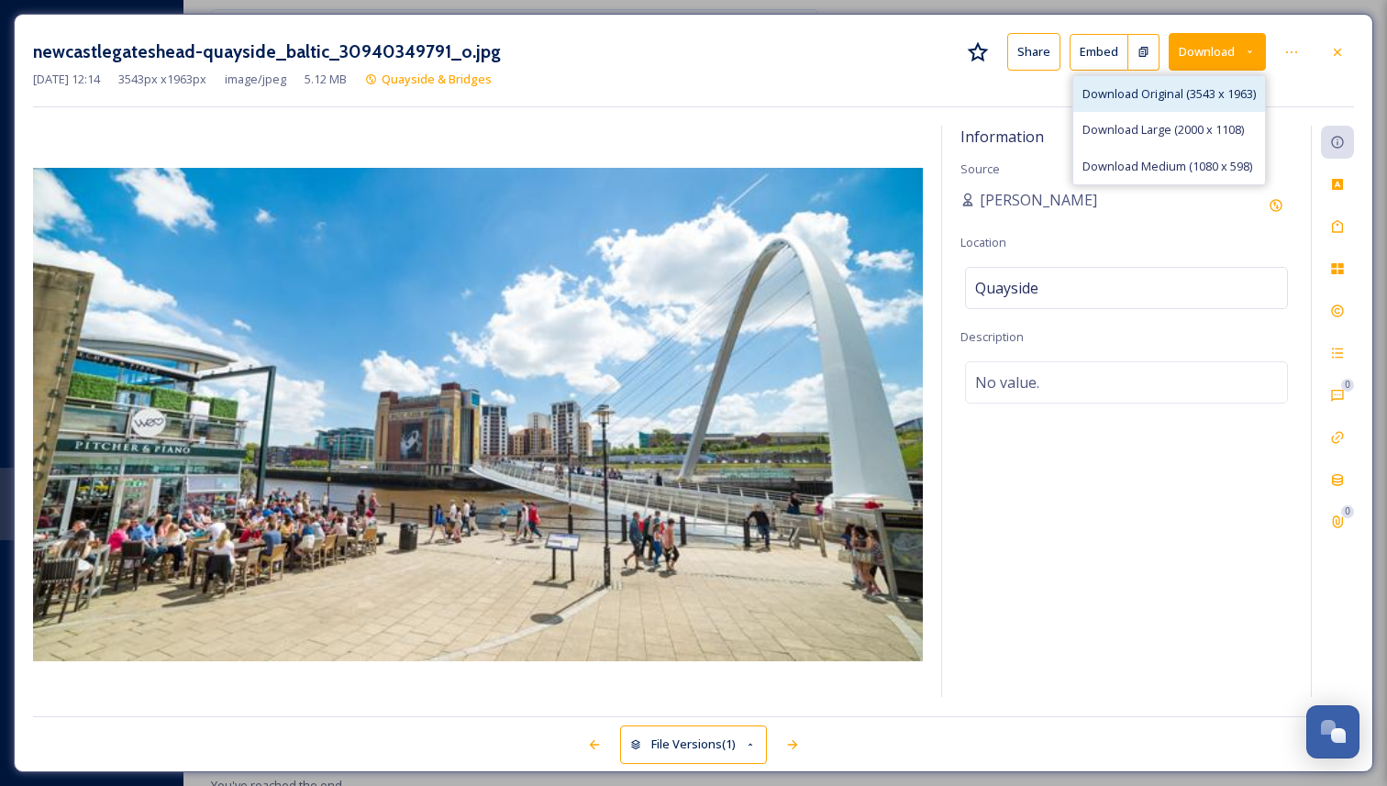
click at [1152, 105] on div "Download Original (3543 x 1963)" at bounding box center [1169, 94] width 192 height 36
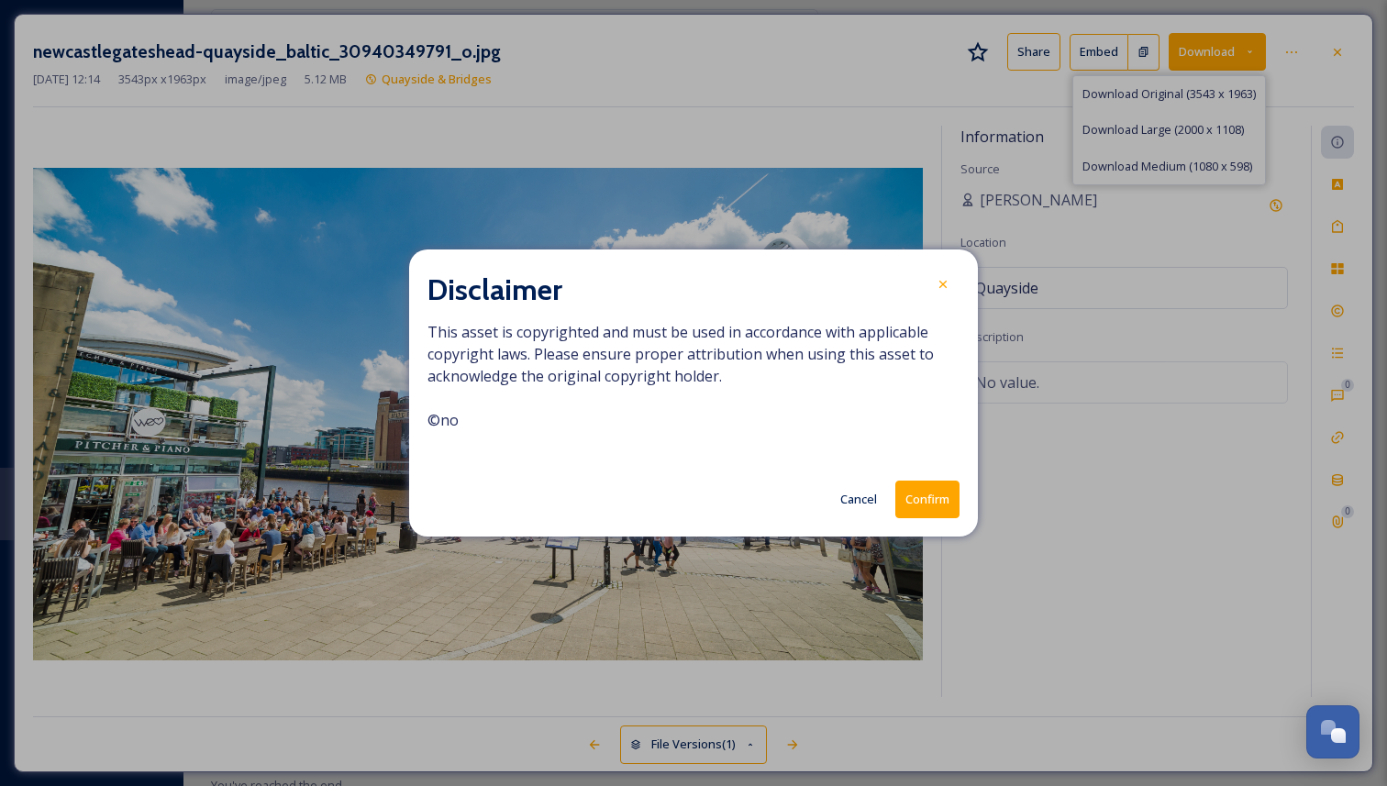
click at [937, 498] on button "Confirm" at bounding box center [927, 500] width 64 height 38
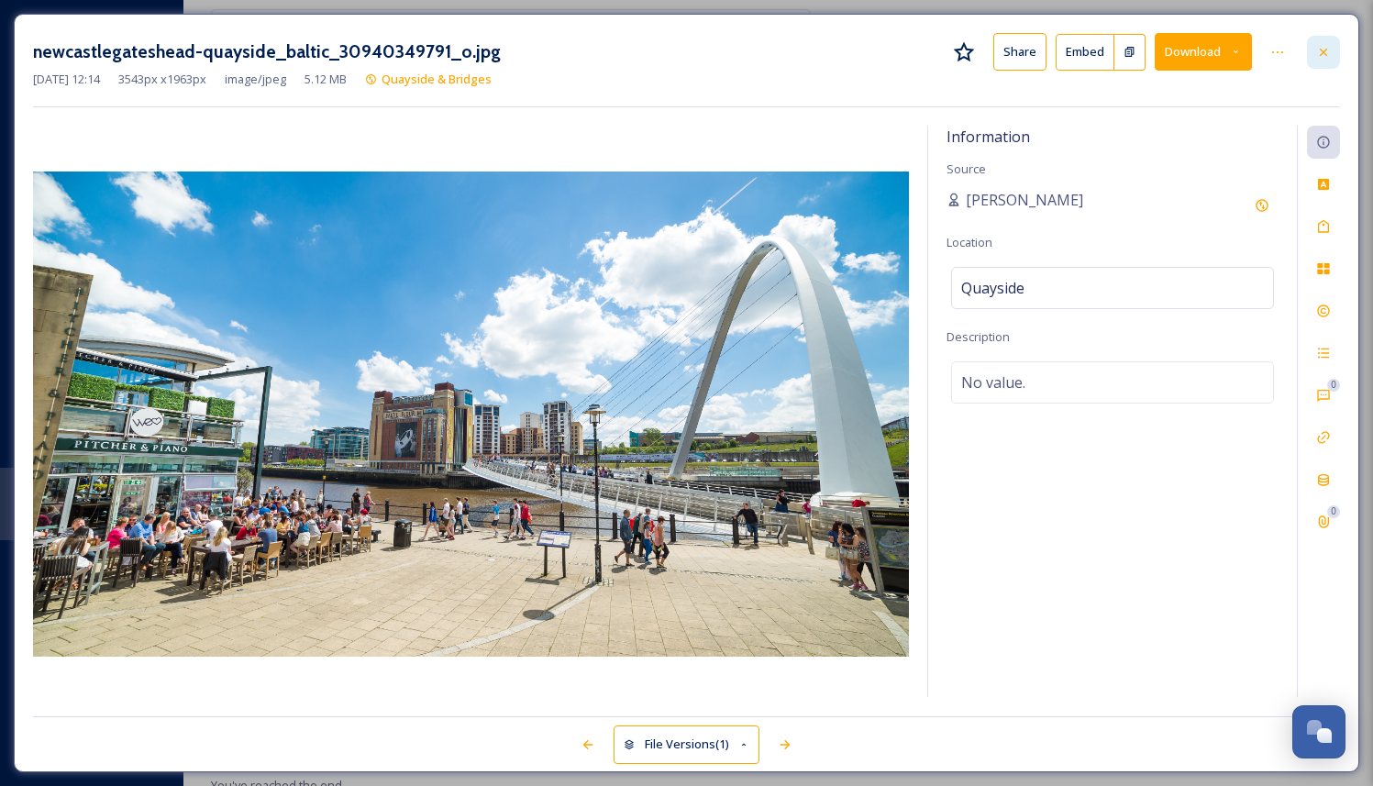
click at [1325, 45] on icon at bounding box center [1323, 52] width 15 height 15
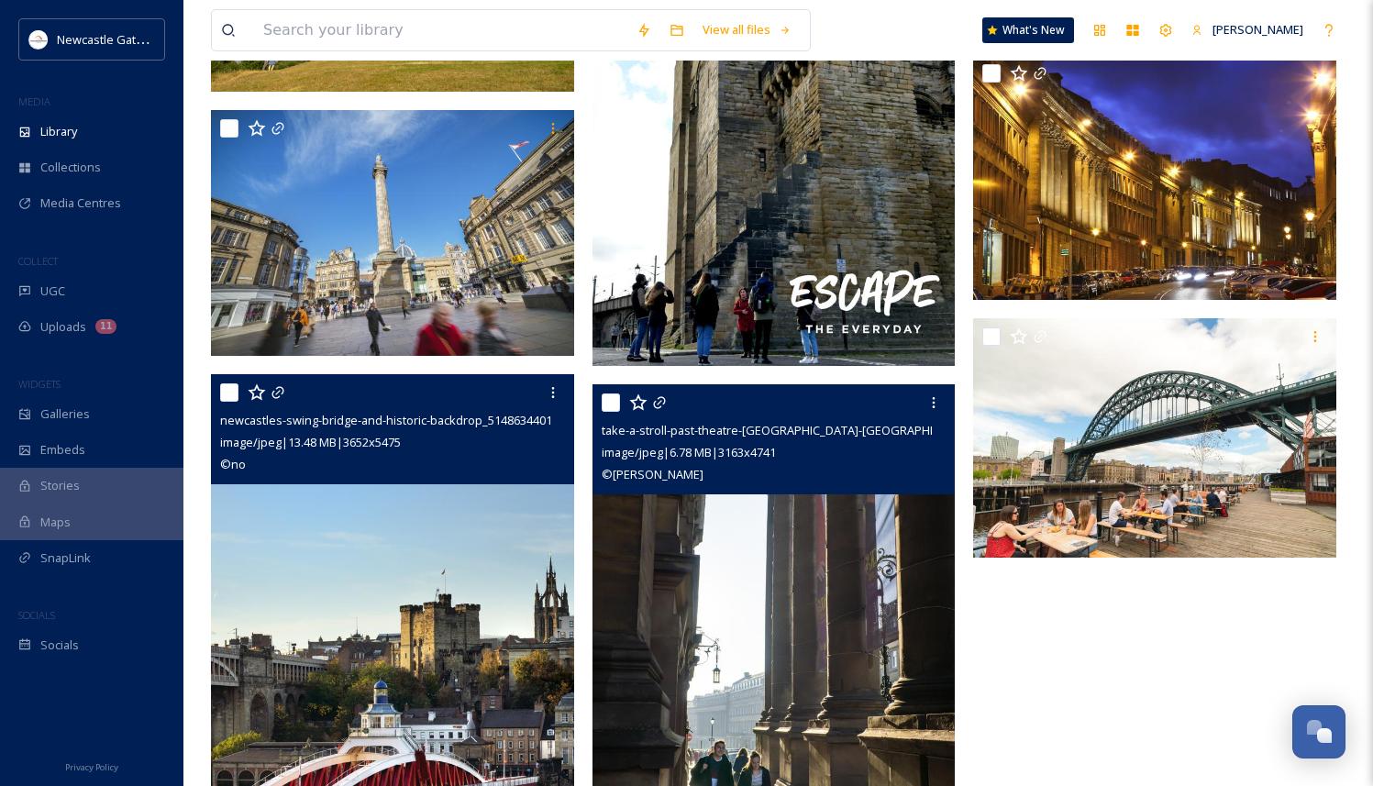
scroll to position [277, 0]
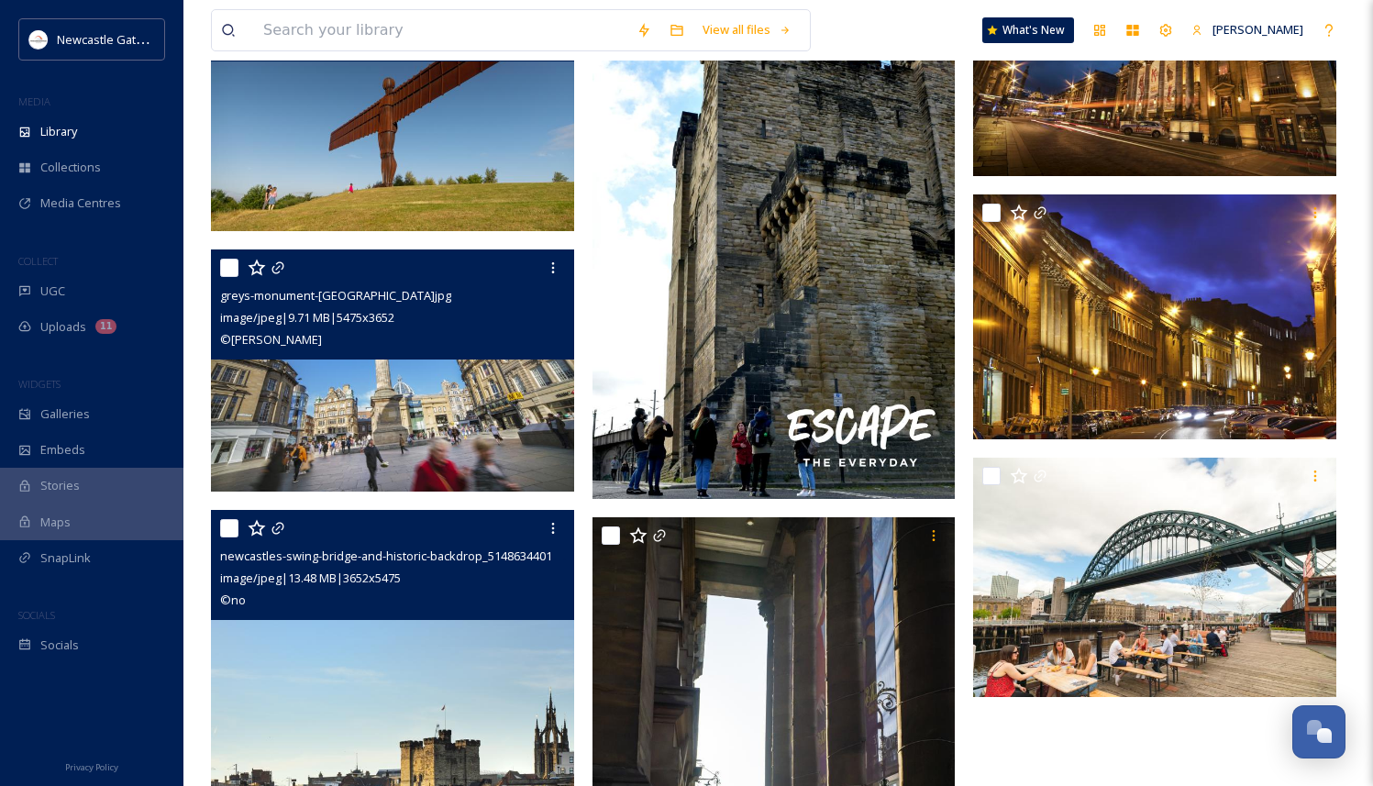
click at [425, 410] on img at bounding box center [392, 370] width 363 height 242
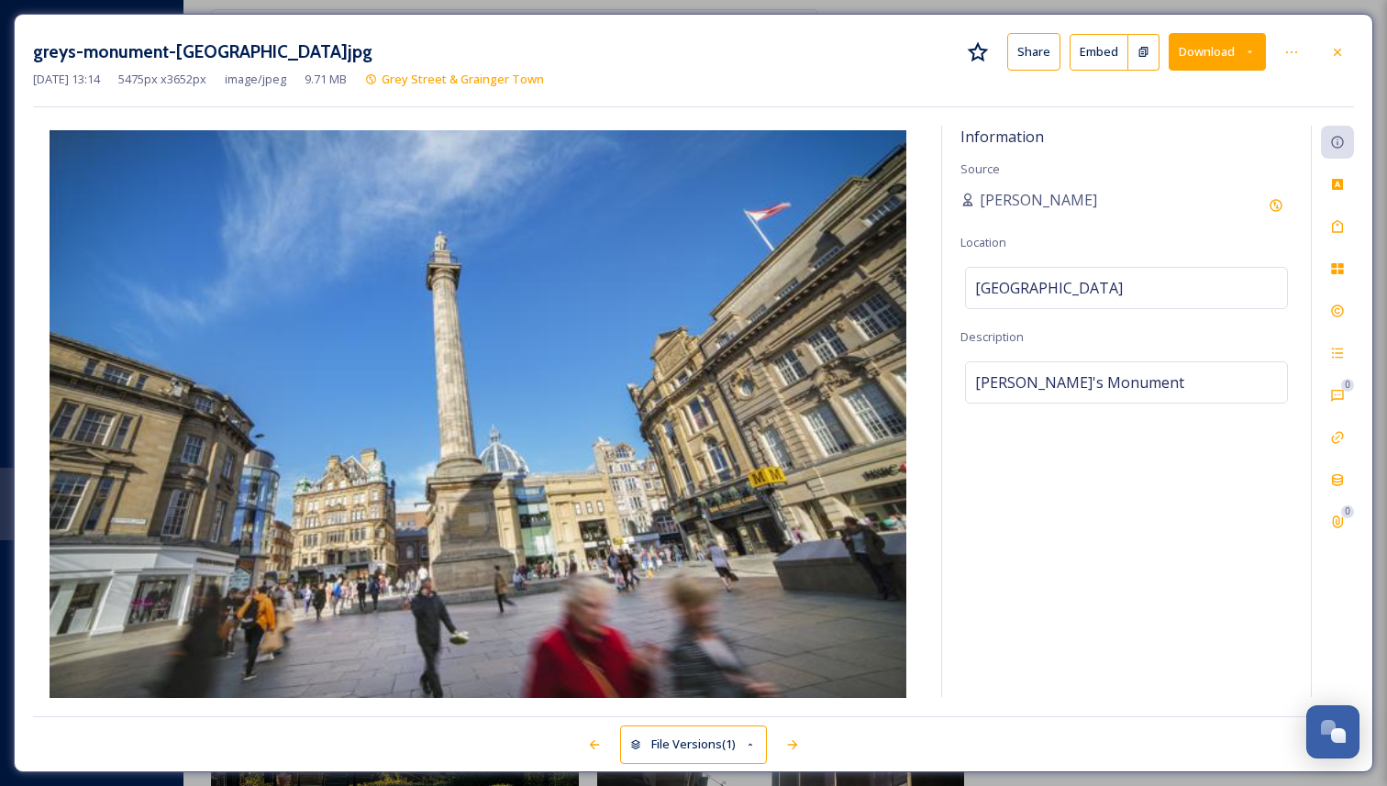
click at [1268, 48] on div "greys-monument-[GEOGRAPHIC_DATA]jpg Share Embed Download" at bounding box center [693, 52] width 1320 height 38
click at [1250, 50] on icon at bounding box center [1249, 52] width 12 height 12
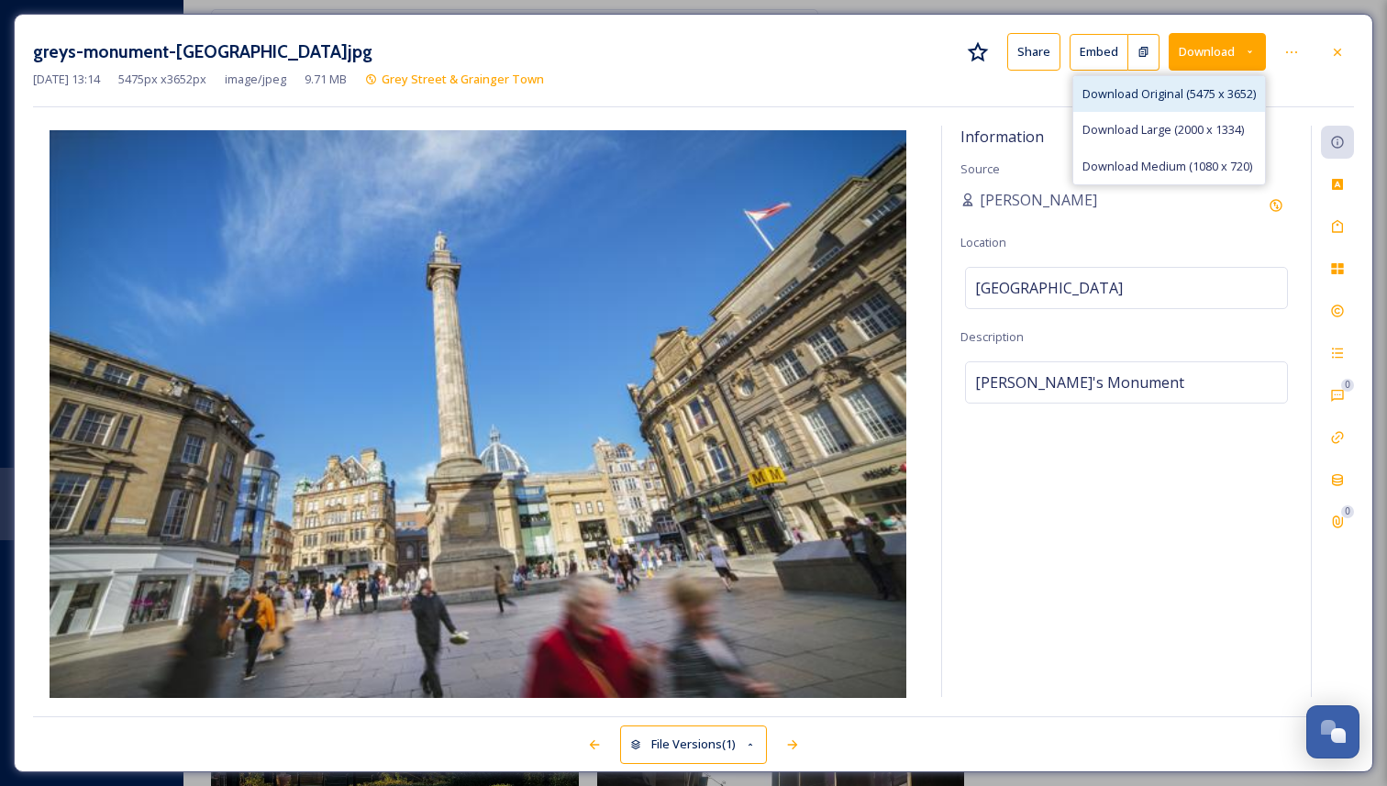
click at [1165, 97] on span "Download Original (5475 x 3652)" at bounding box center [1168, 93] width 173 height 17
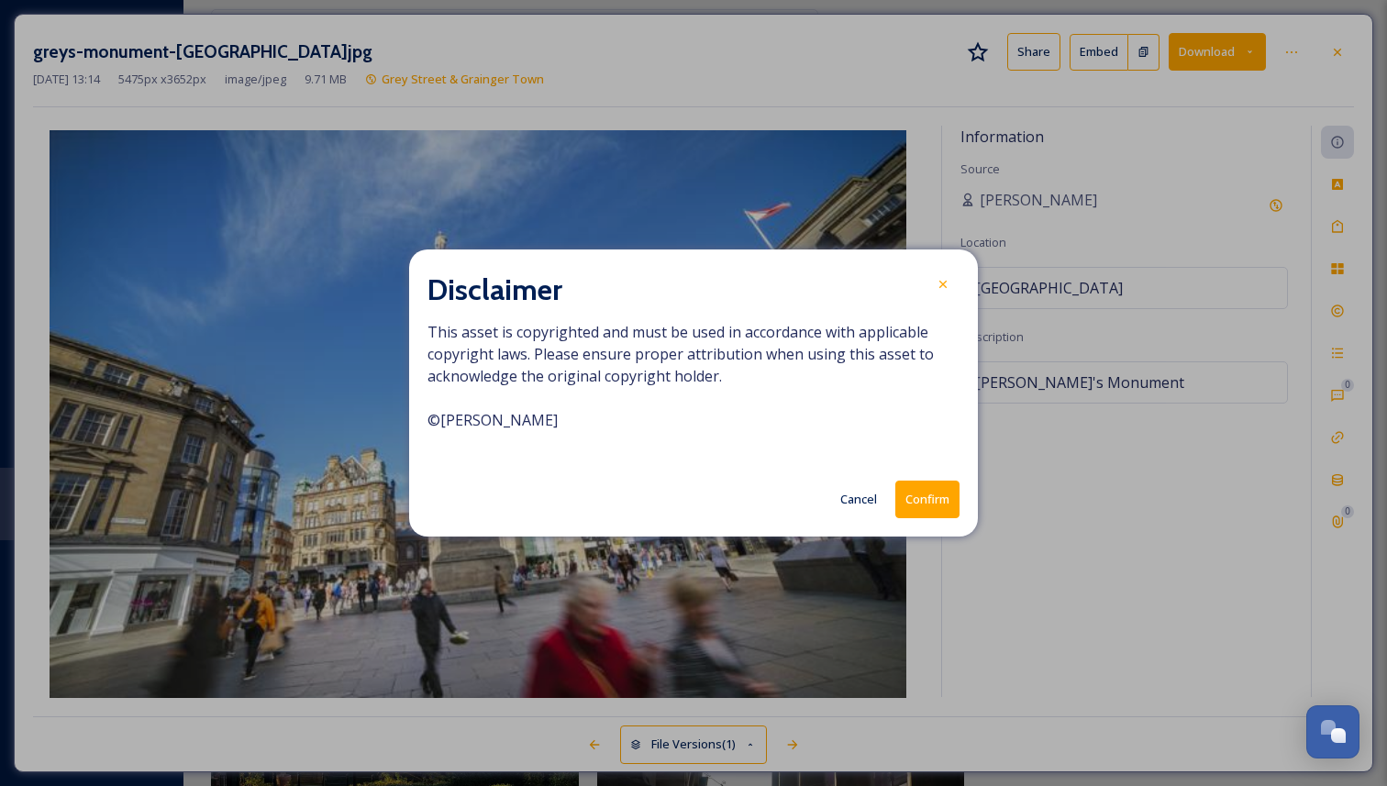
click at [920, 488] on button "Confirm" at bounding box center [927, 500] width 64 height 38
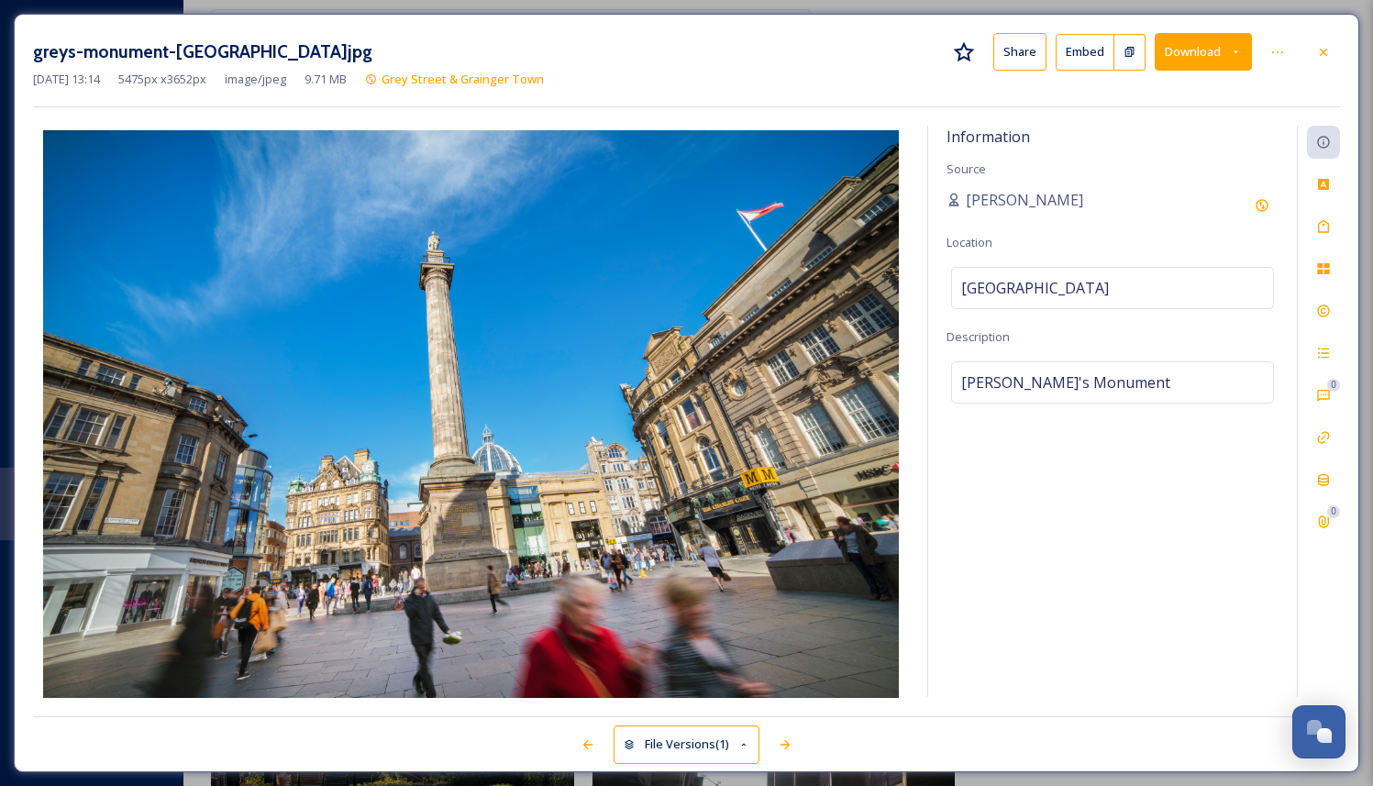
click at [1311, 50] on div at bounding box center [1323, 52] width 33 height 33
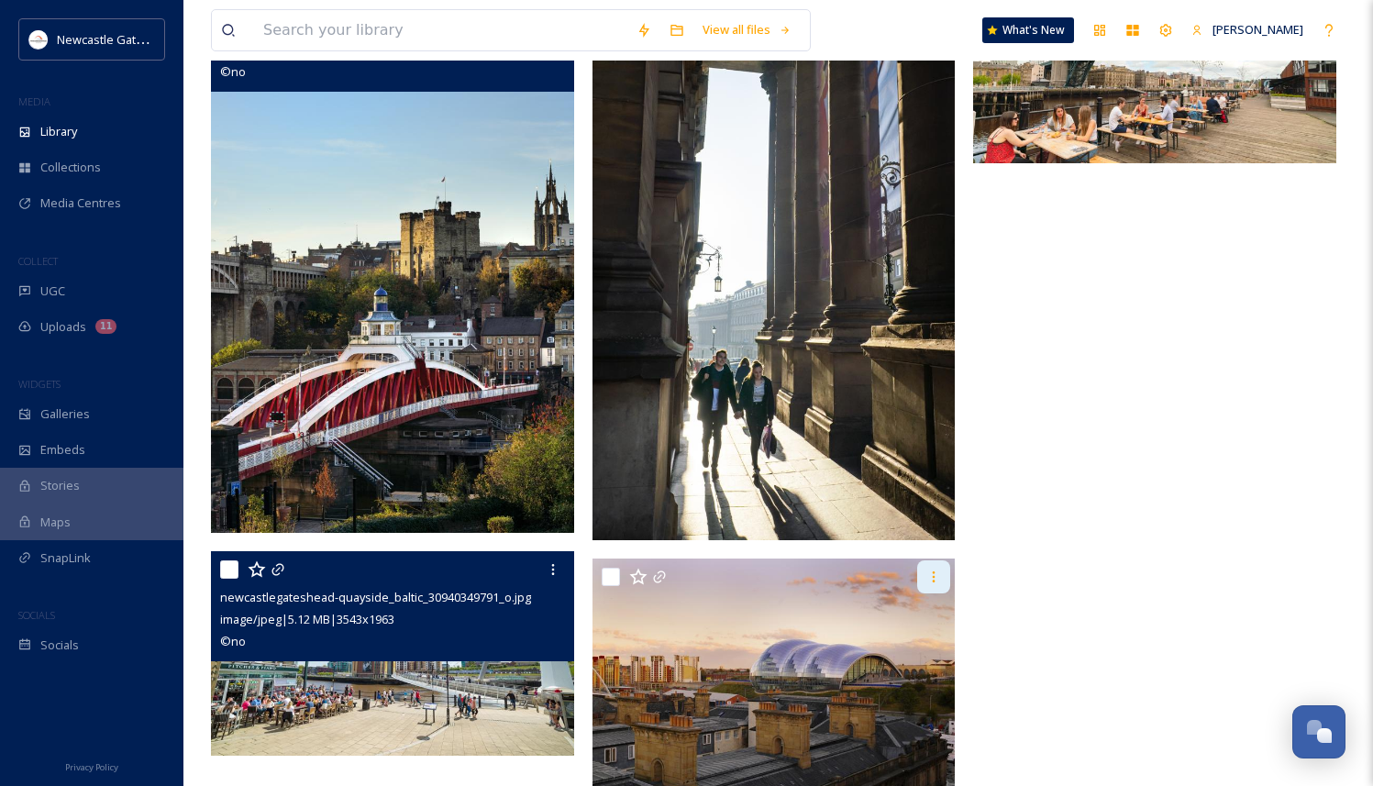
scroll to position [1108, 0]
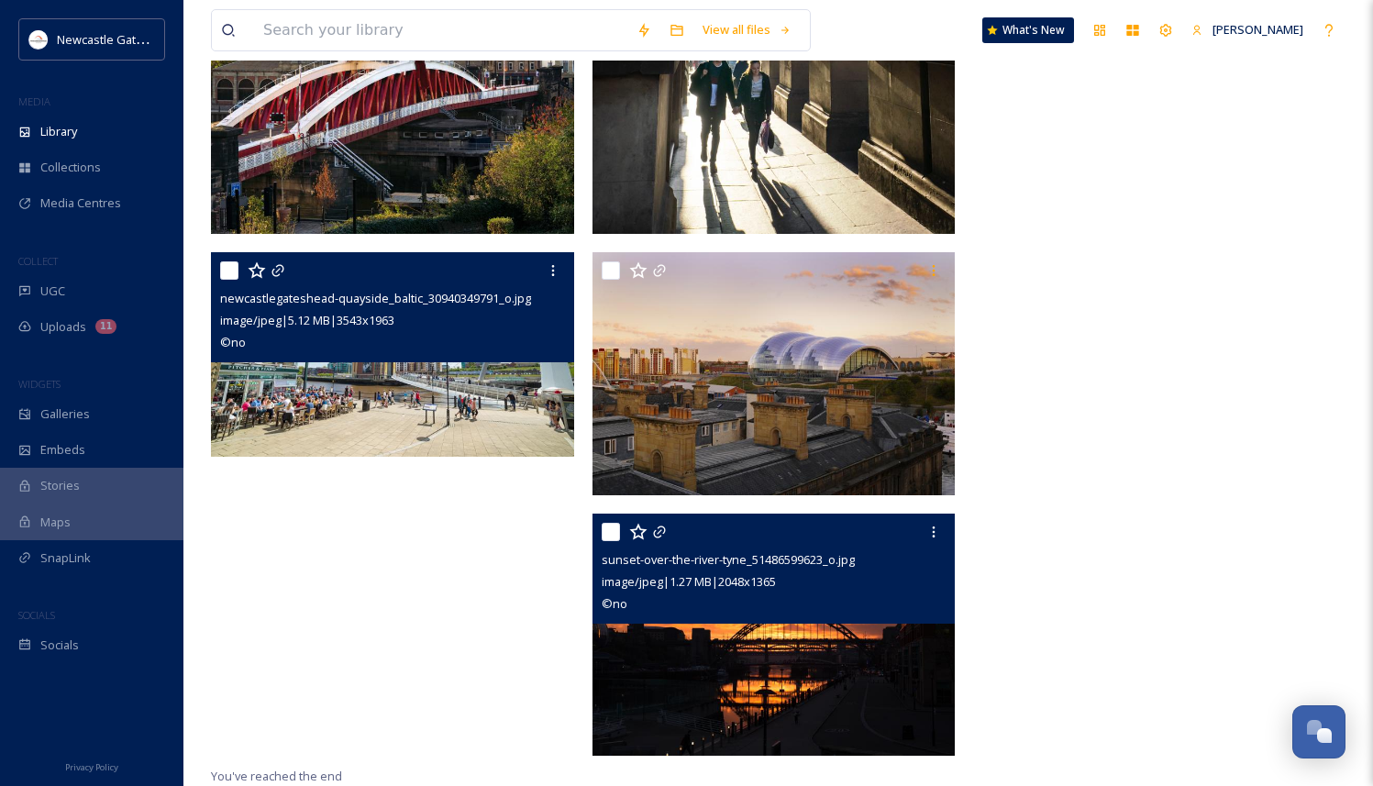
click at [759, 678] on img at bounding box center [773, 635] width 363 height 242
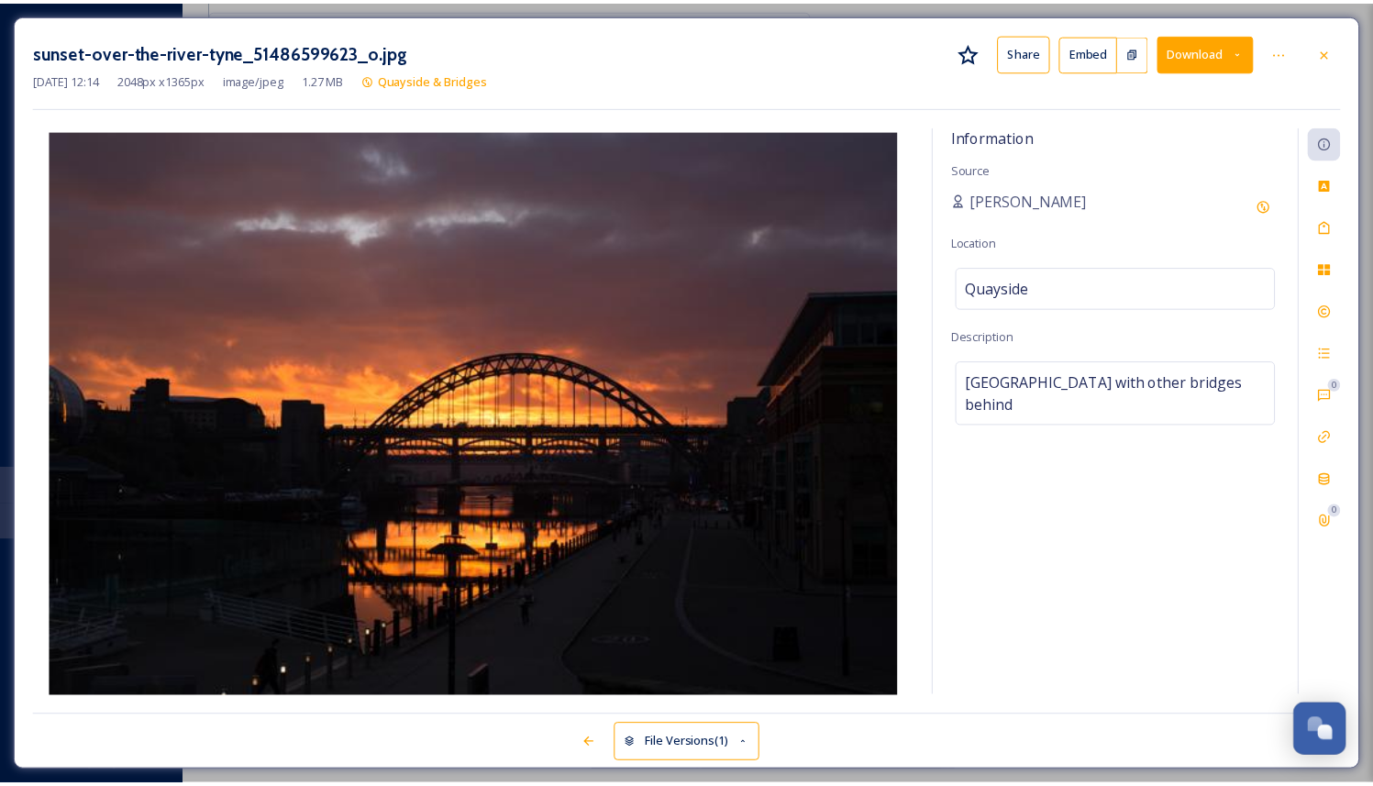
scroll to position [861, 0]
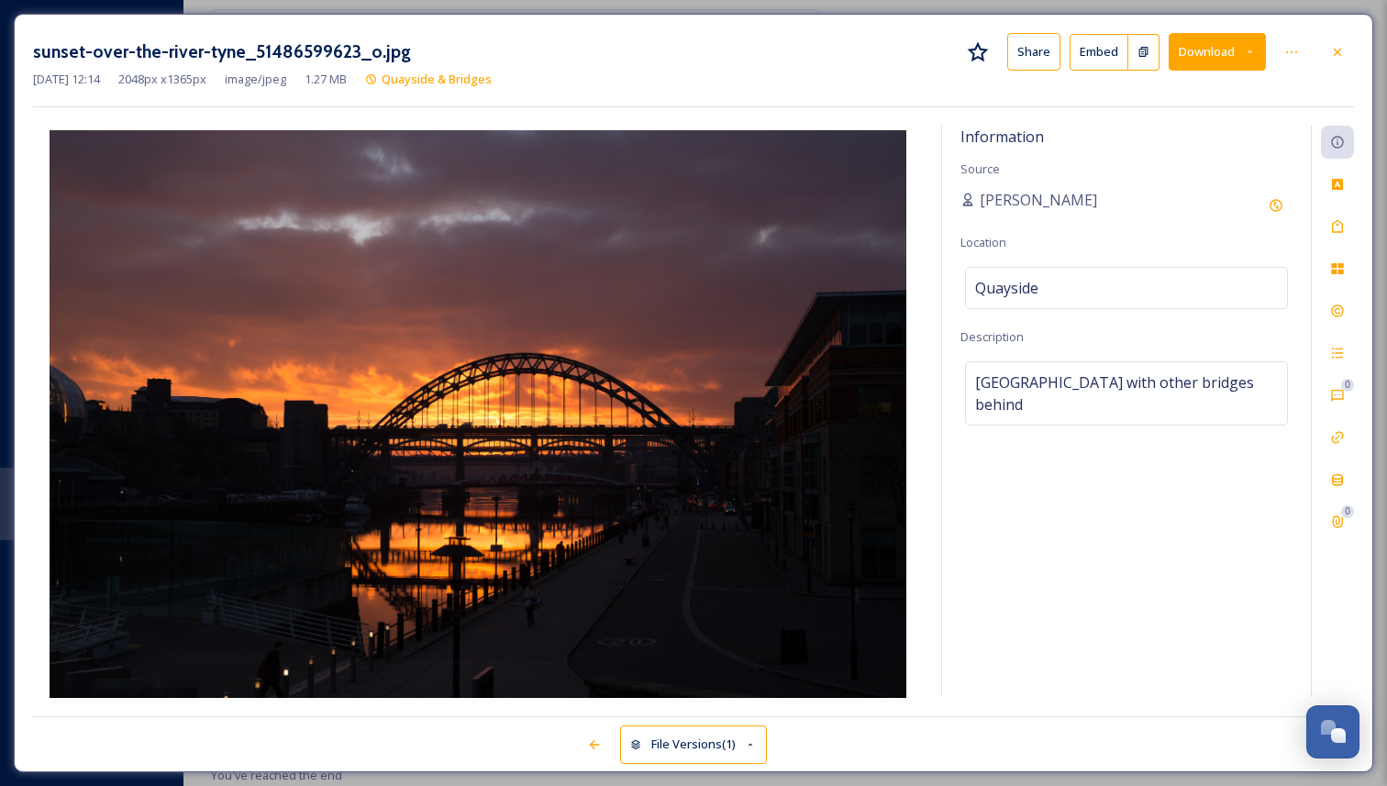
click at [1254, 46] on icon at bounding box center [1249, 52] width 12 height 12
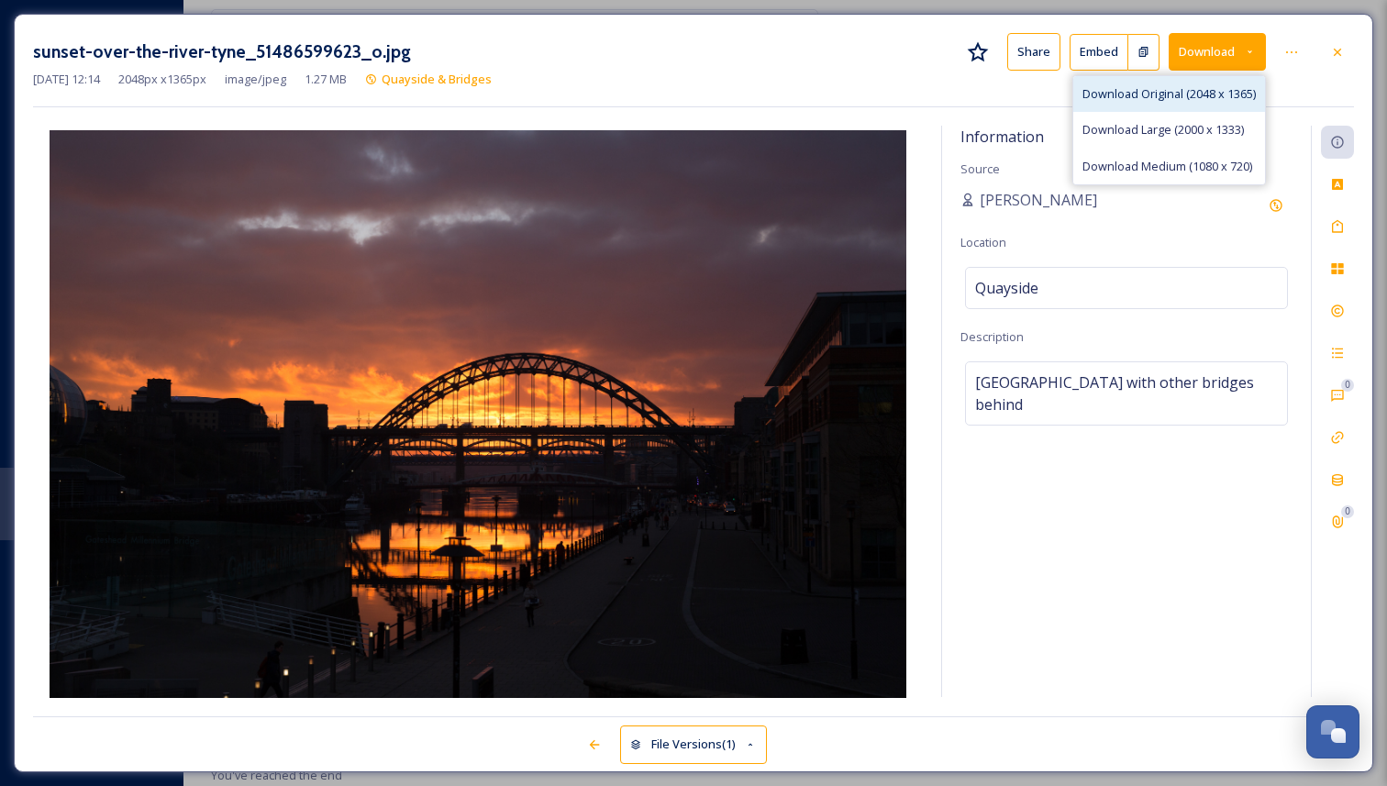
click at [1149, 99] on span "Download Original (2048 x 1365)" at bounding box center [1168, 93] width 173 height 17
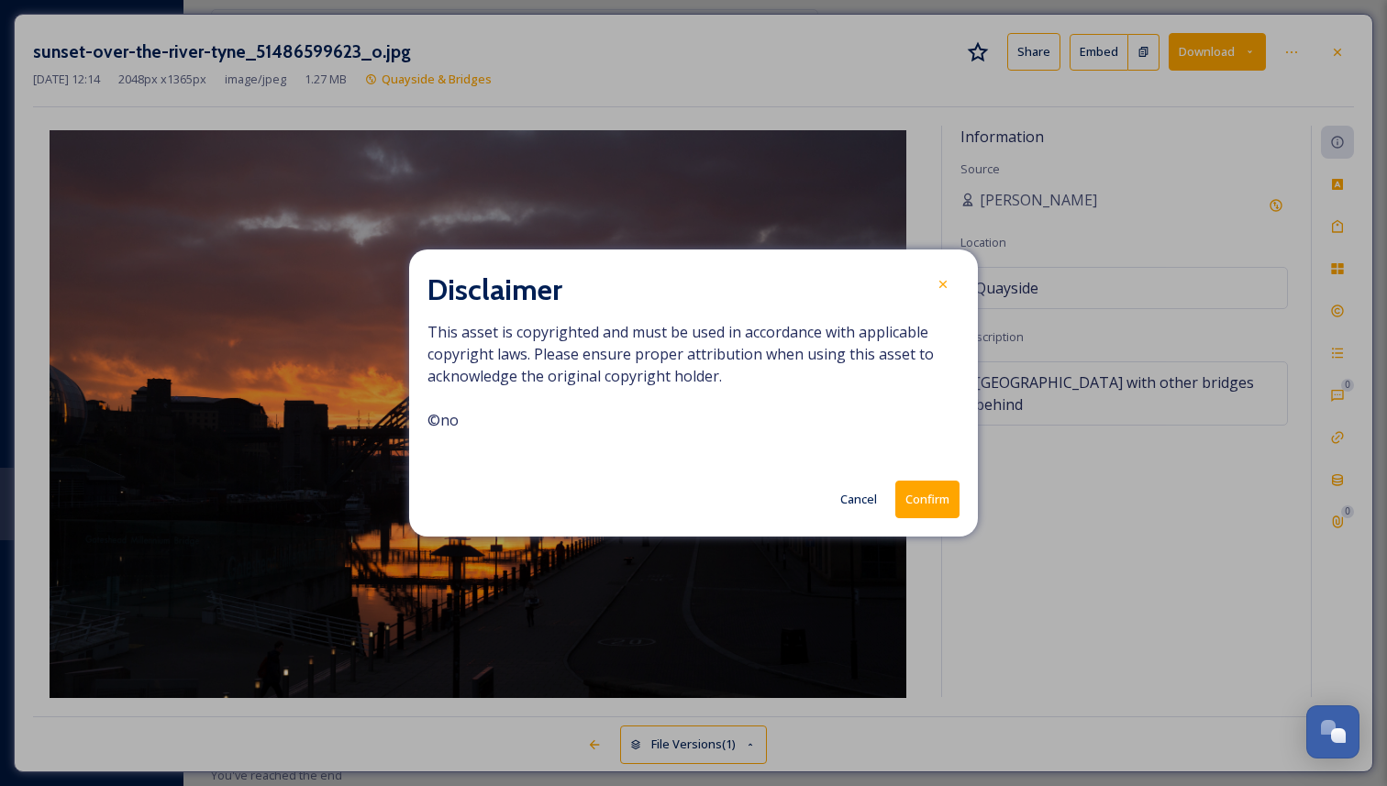
click at [943, 498] on button "Confirm" at bounding box center [927, 500] width 64 height 38
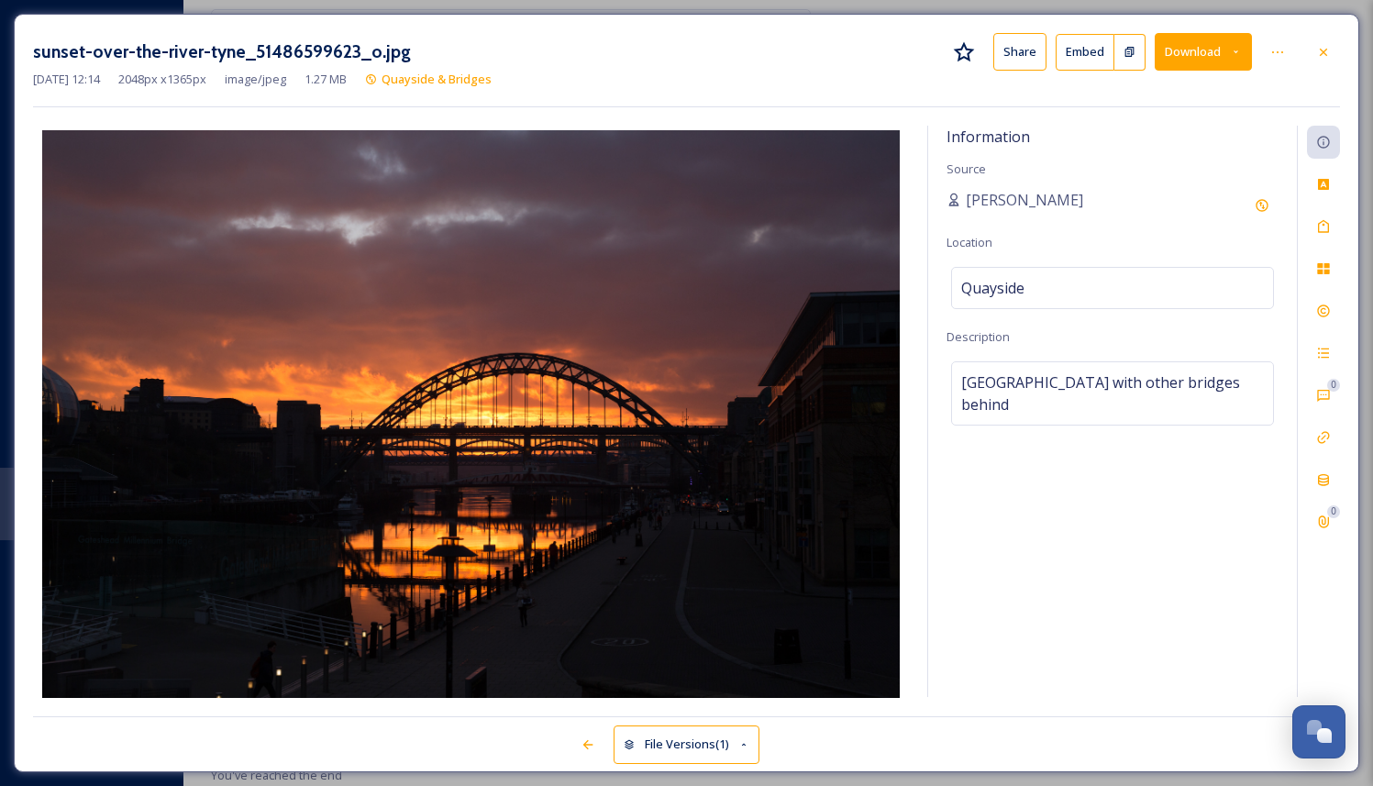
click at [397, 83] on div "[DATE] 12:14 2048 px x 1365 px image/jpeg 1.27 MB Quayside & Bridges" at bounding box center [686, 79] width 1307 height 17
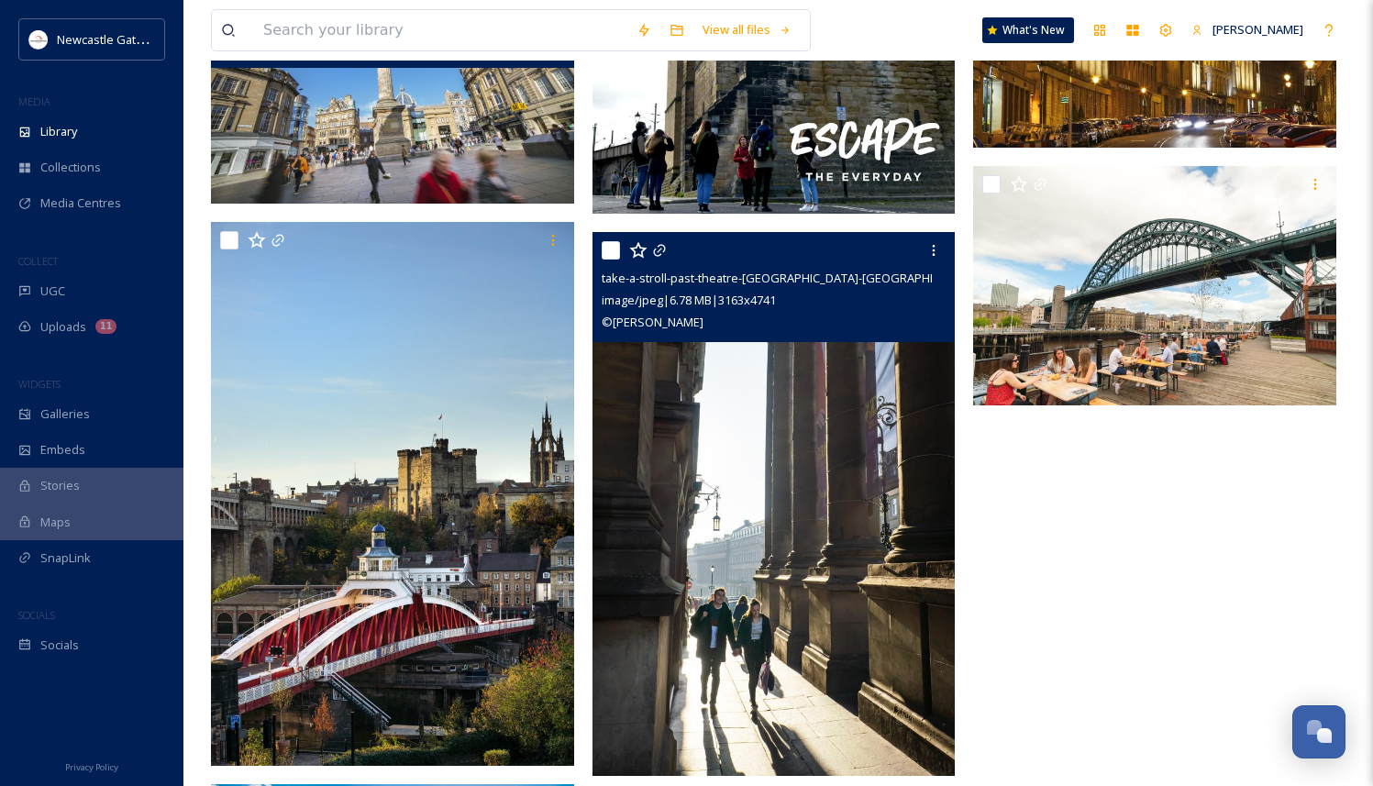
scroll to position [472, 0]
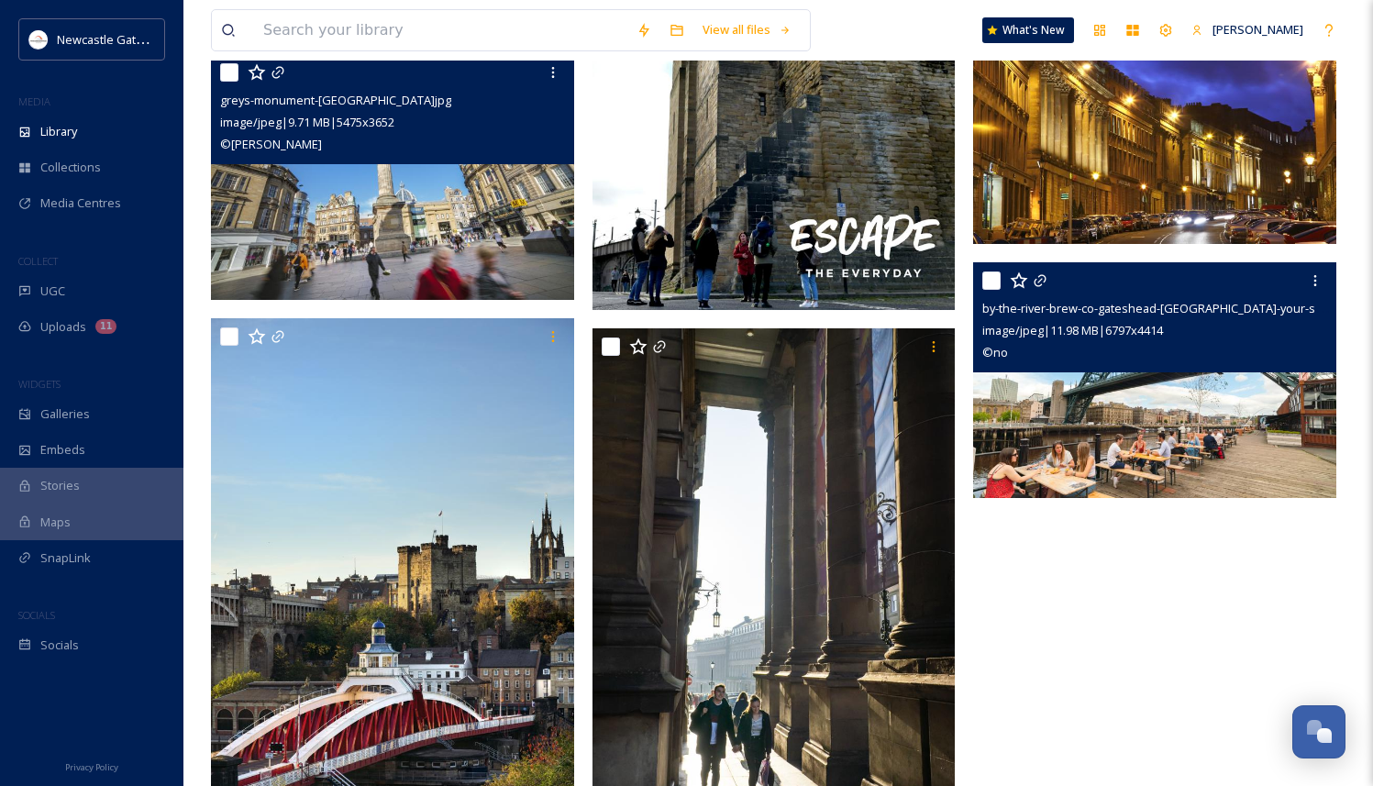
click at [1210, 425] on img at bounding box center [1154, 380] width 363 height 236
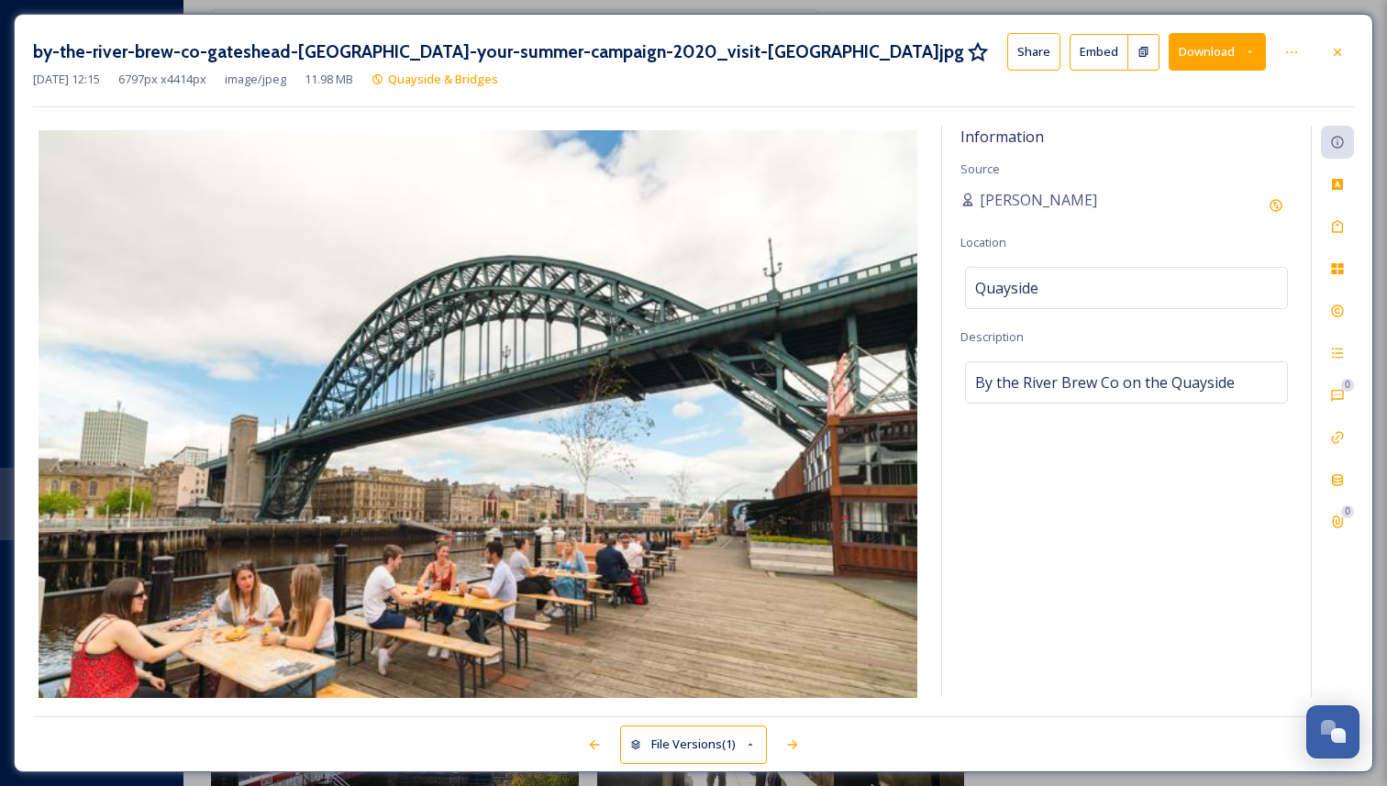
click at [1239, 45] on button "Download" at bounding box center [1216, 52] width 97 height 38
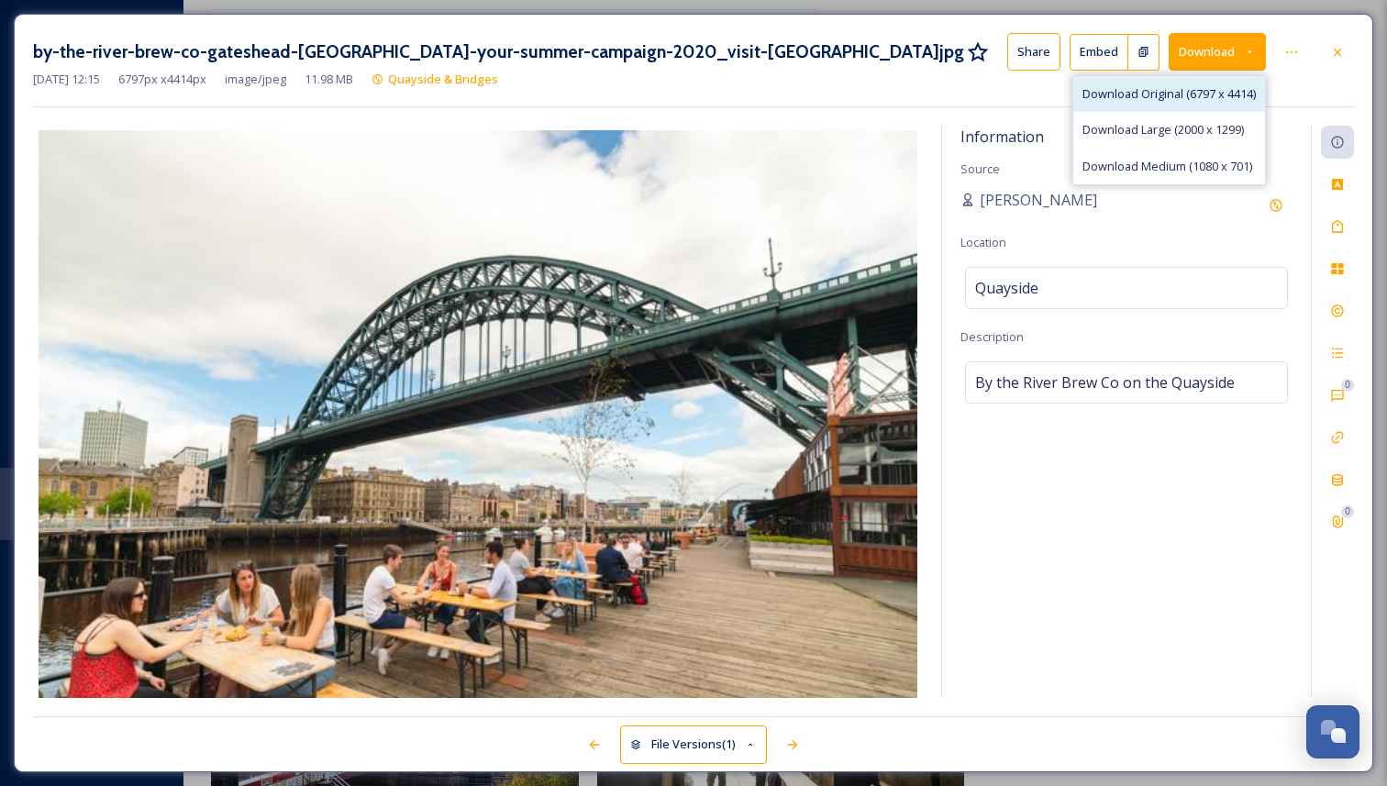
click at [1192, 86] on span "Download Original (6797 x 4414)" at bounding box center [1168, 93] width 173 height 17
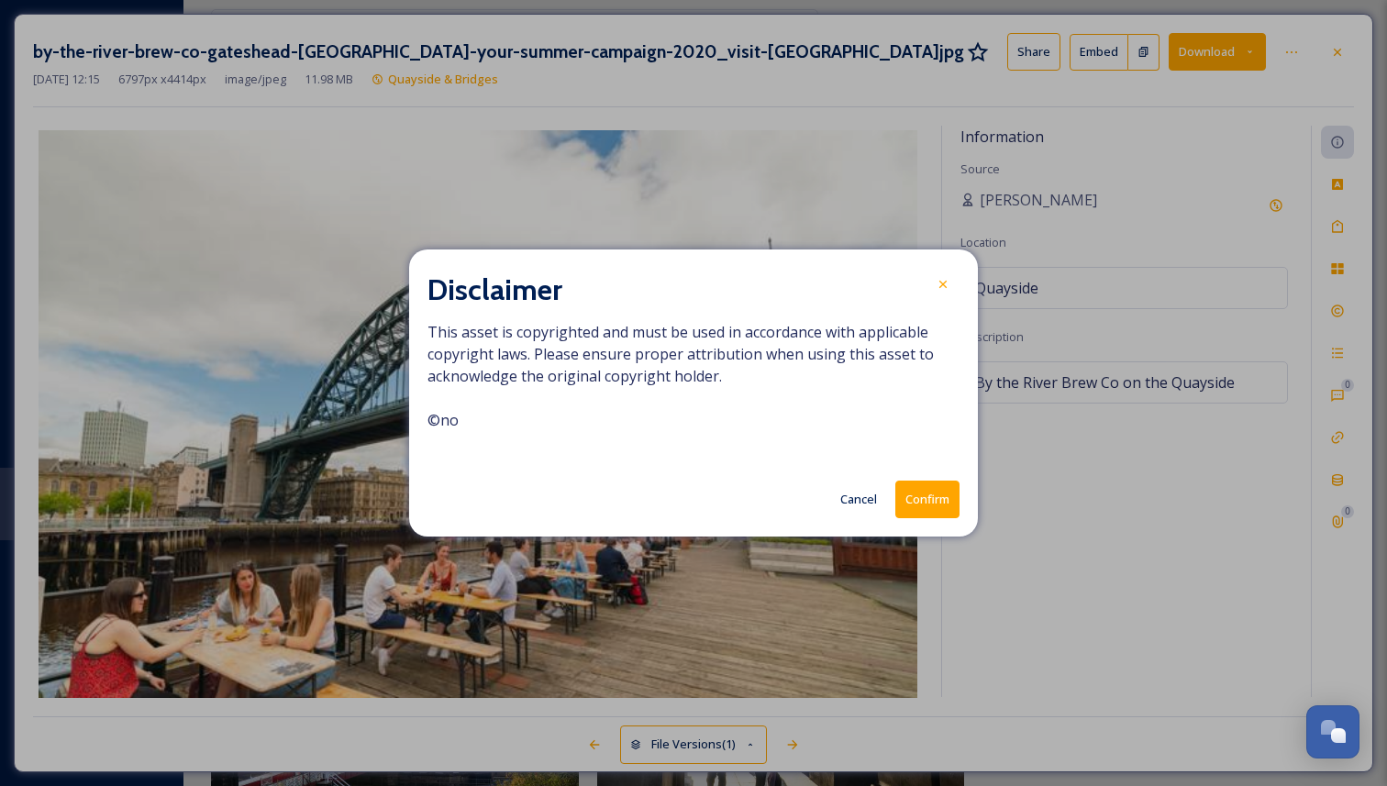
click at [947, 485] on button "Confirm" at bounding box center [927, 500] width 64 height 38
